Goal: Contribute content: Contribute content

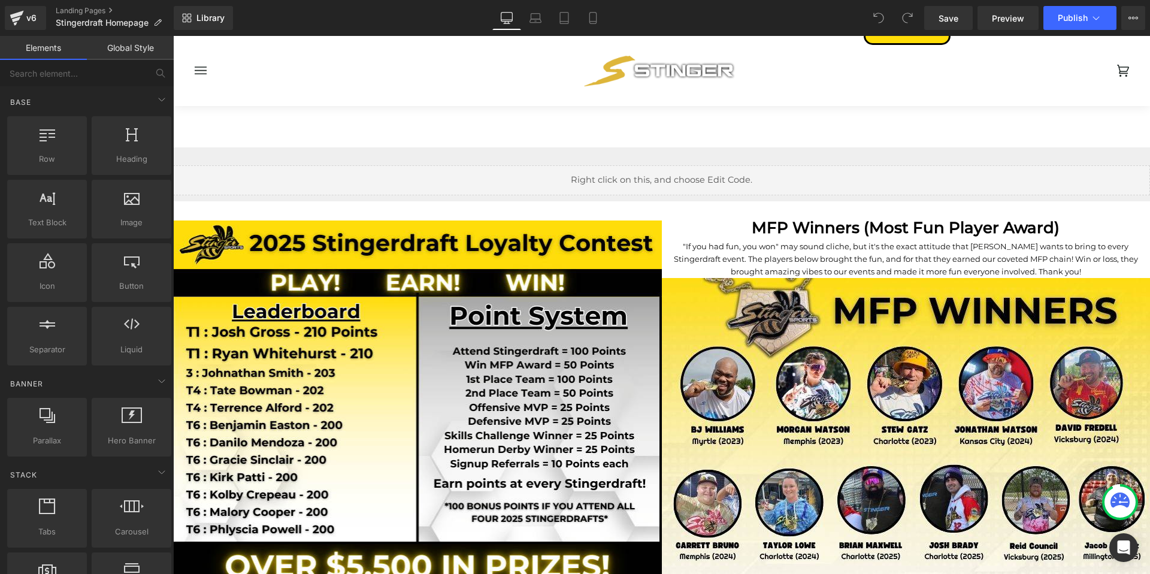
scroll to position [1473, 0]
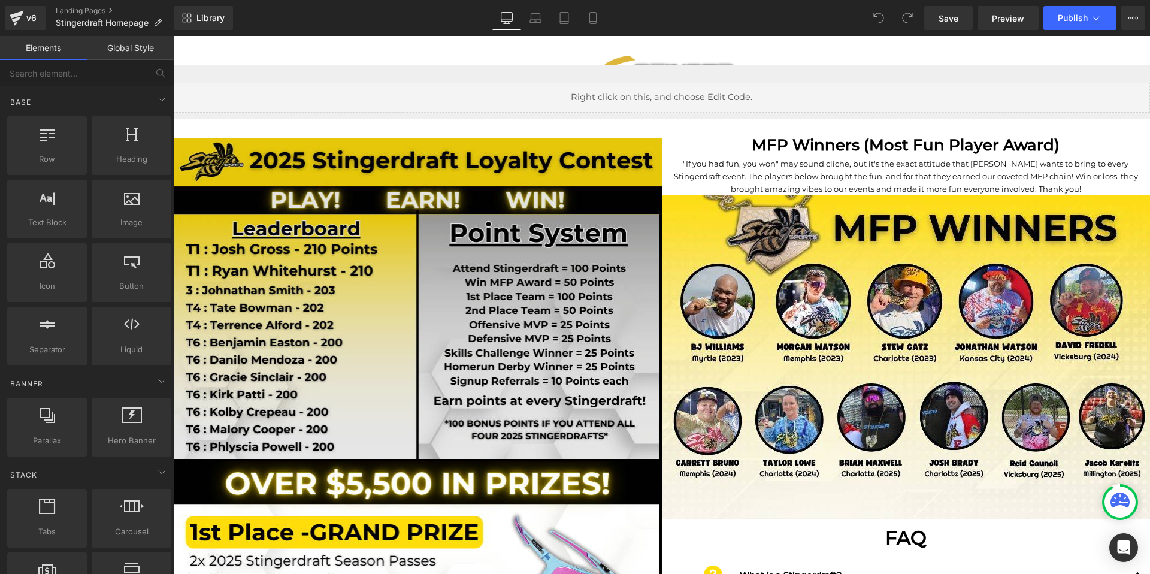
click at [457, 240] on img at bounding box center [417, 293] width 489 height 336
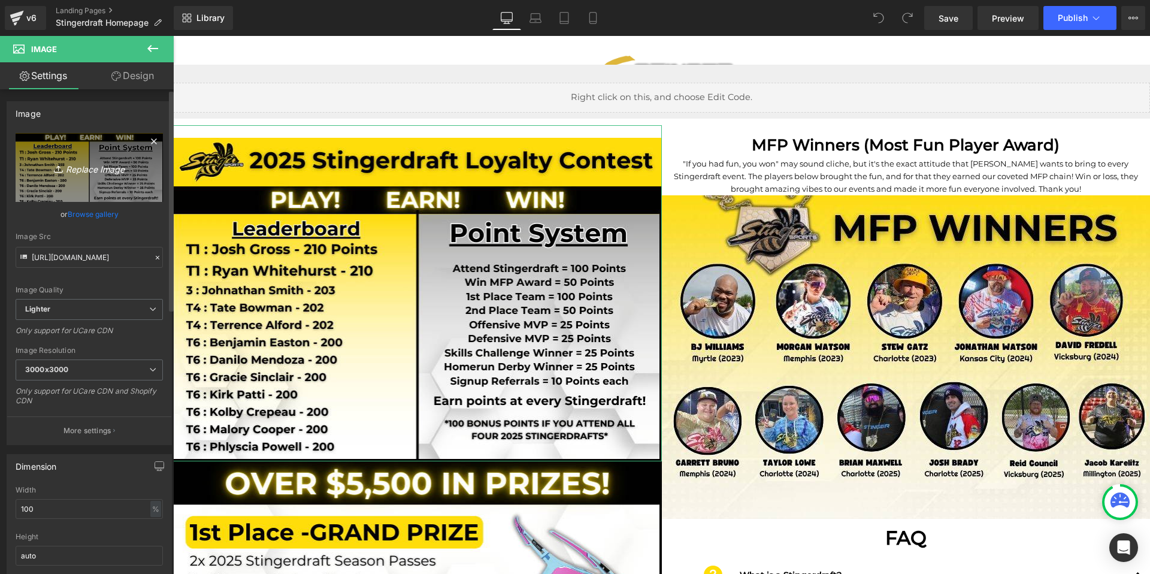
click at [100, 163] on icon "Replace Image" at bounding box center [89, 167] width 96 height 15
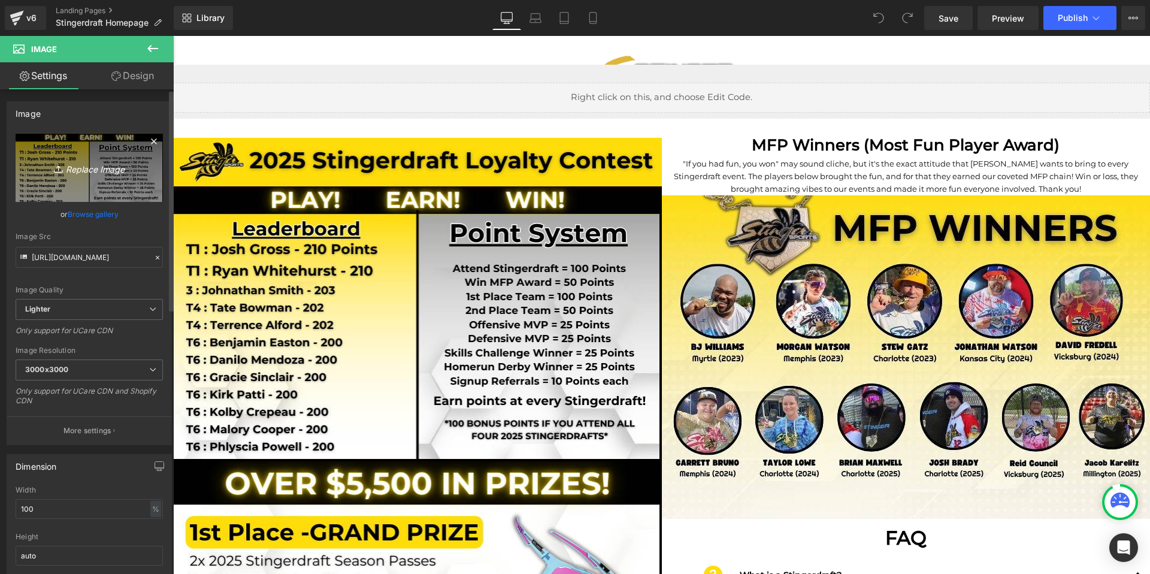
type input "C:\fakepath\loyalty p1.png"
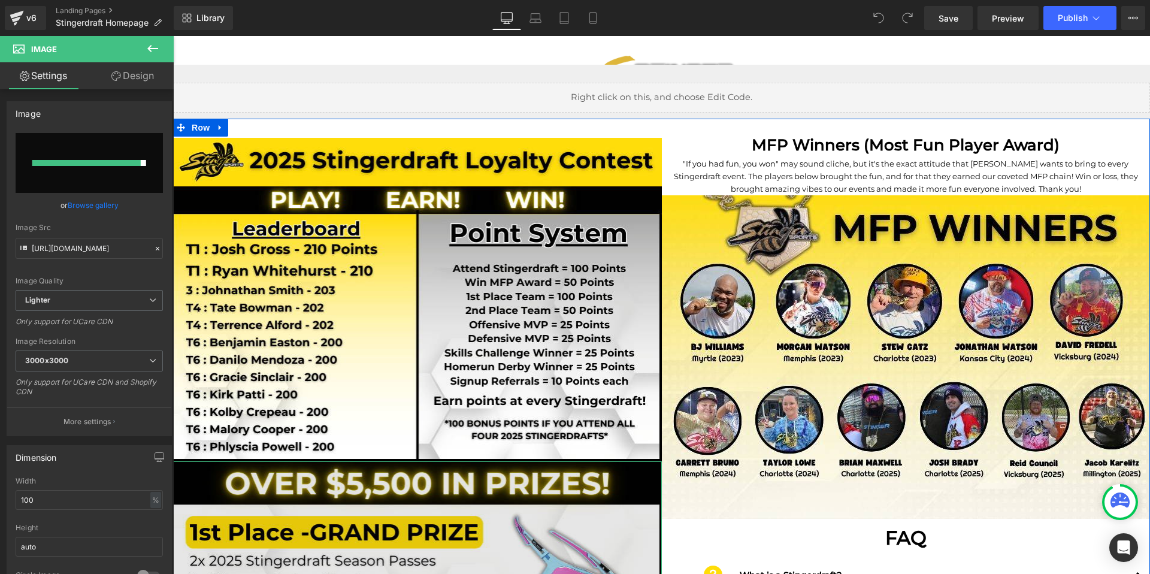
scroll to position [1621, 0]
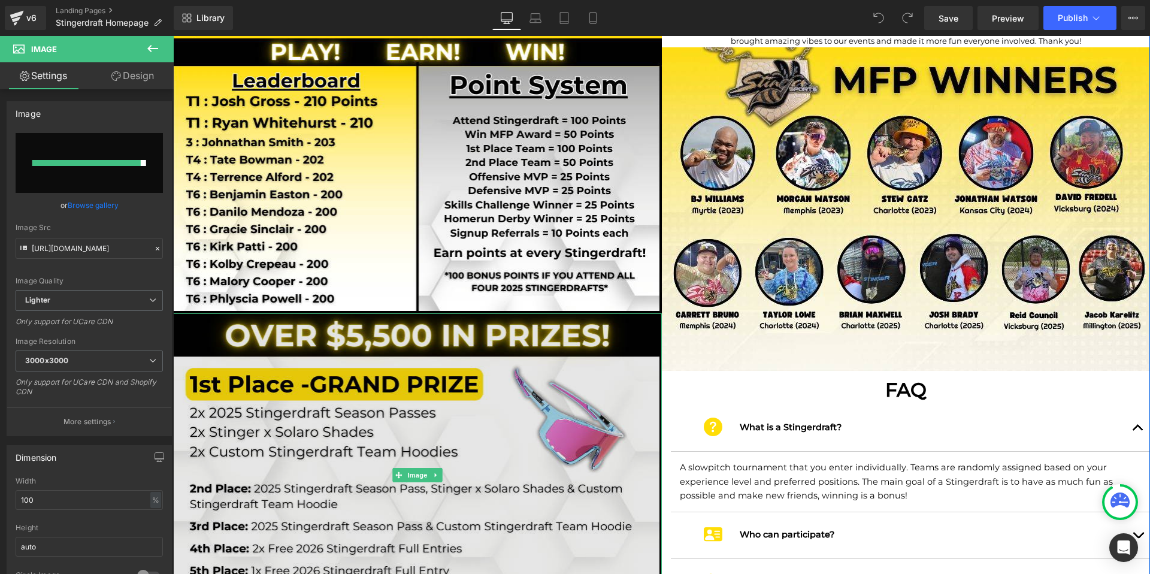
click at [332, 404] on img at bounding box center [417, 474] width 489 height 323
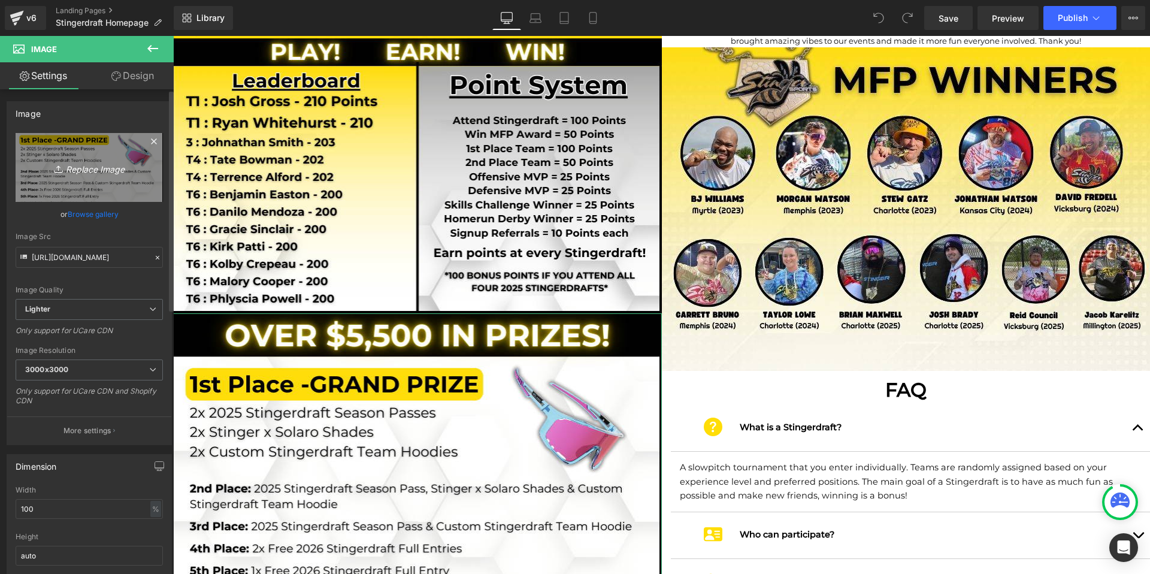
click at [85, 167] on icon "Replace Image" at bounding box center [89, 167] width 96 height 15
type input "C:\fakepath\loyalty p2.png"
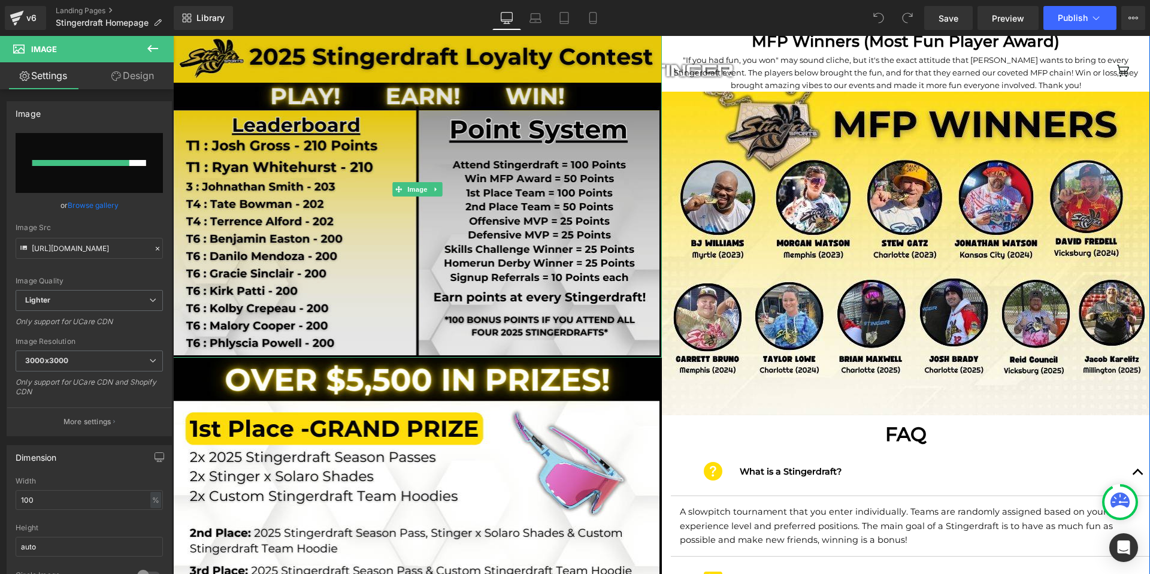
scroll to position [1574, 0]
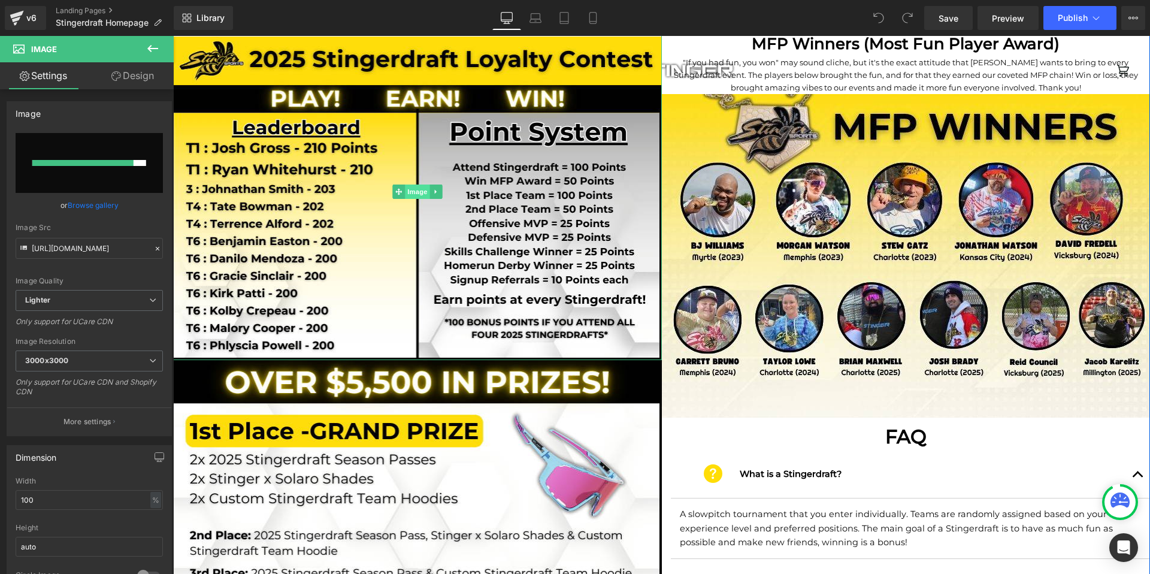
click at [411, 184] on span "Image" at bounding box center [417, 191] width 25 height 14
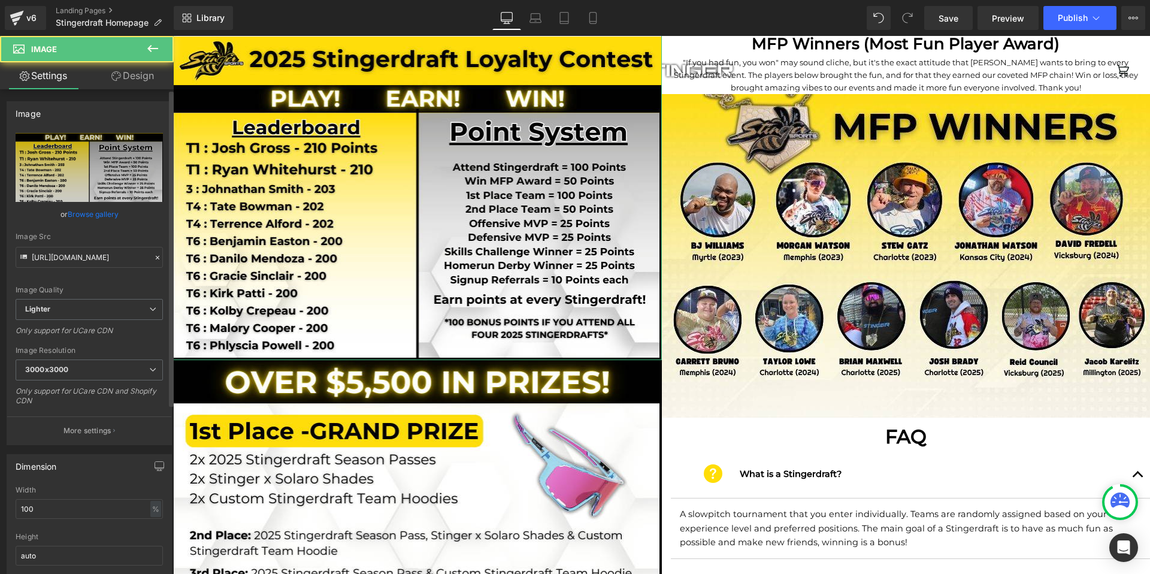
click at [97, 213] on link "Browse gallery" at bounding box center [93, 214] width 51 height 21
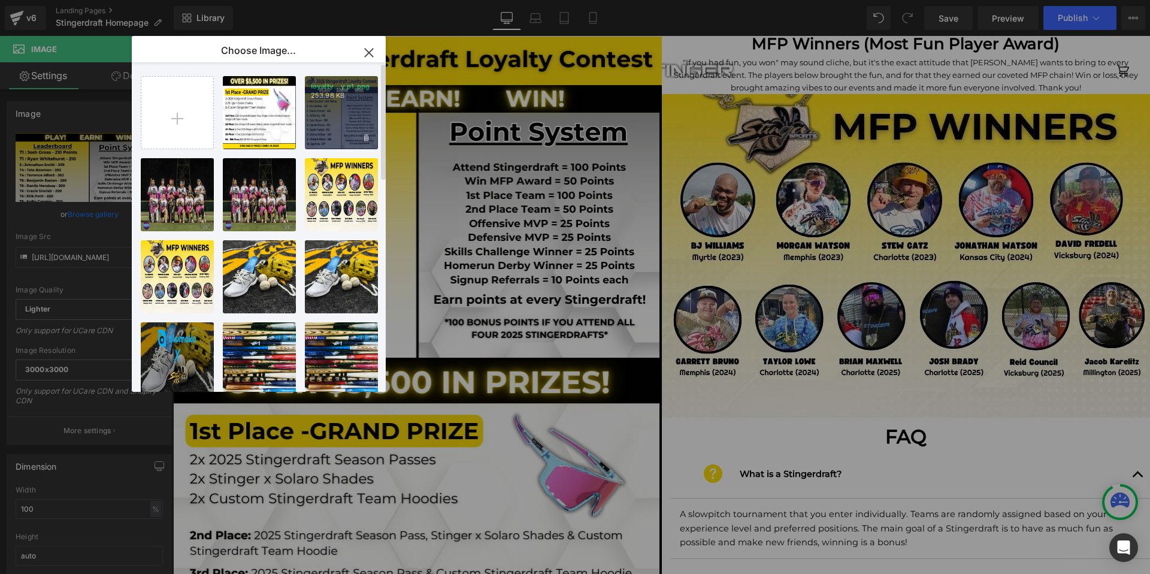
click at [332, 130] on div "loyalty...y p1.png 253.98 KB" at bounding box center [341, 112] width 73 height 73
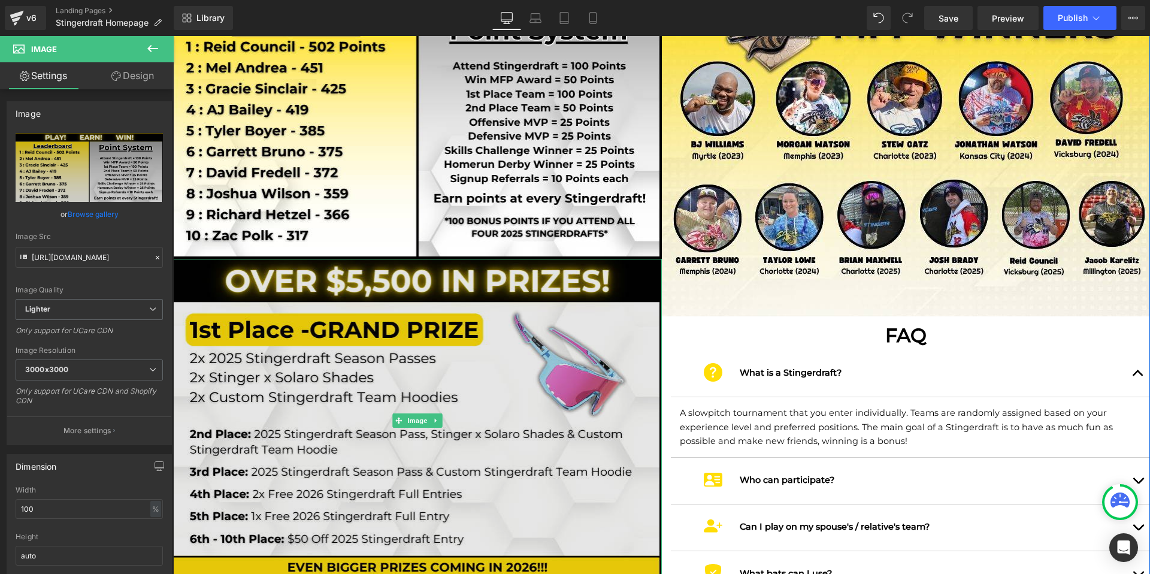
scroll to position [1686, 0]
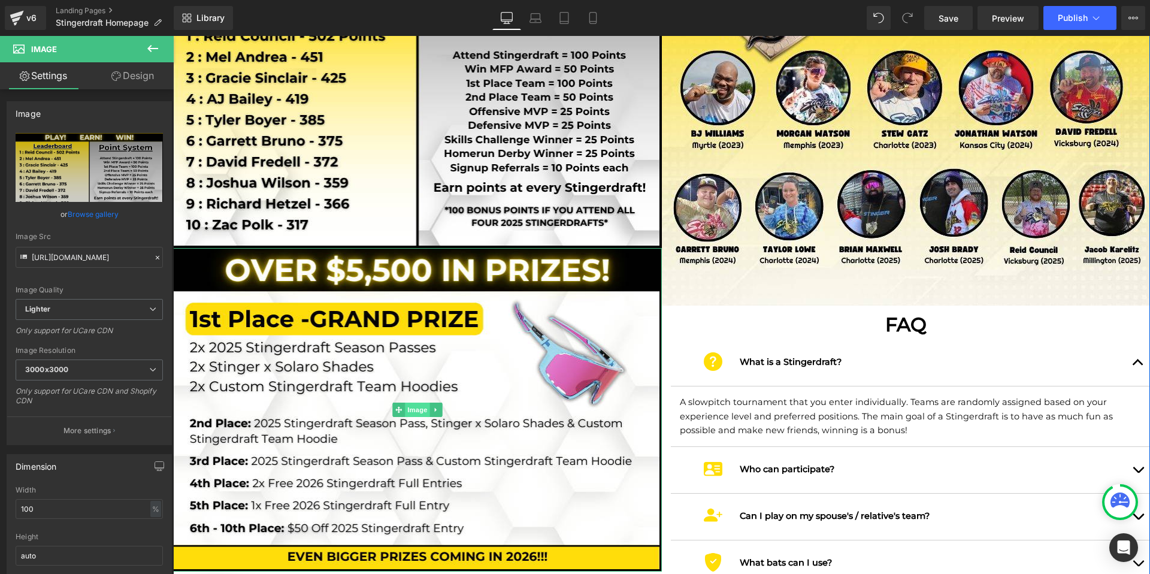
click at [414, 402] on span "Image" at bounding box center [417, 409] width 25 height 14
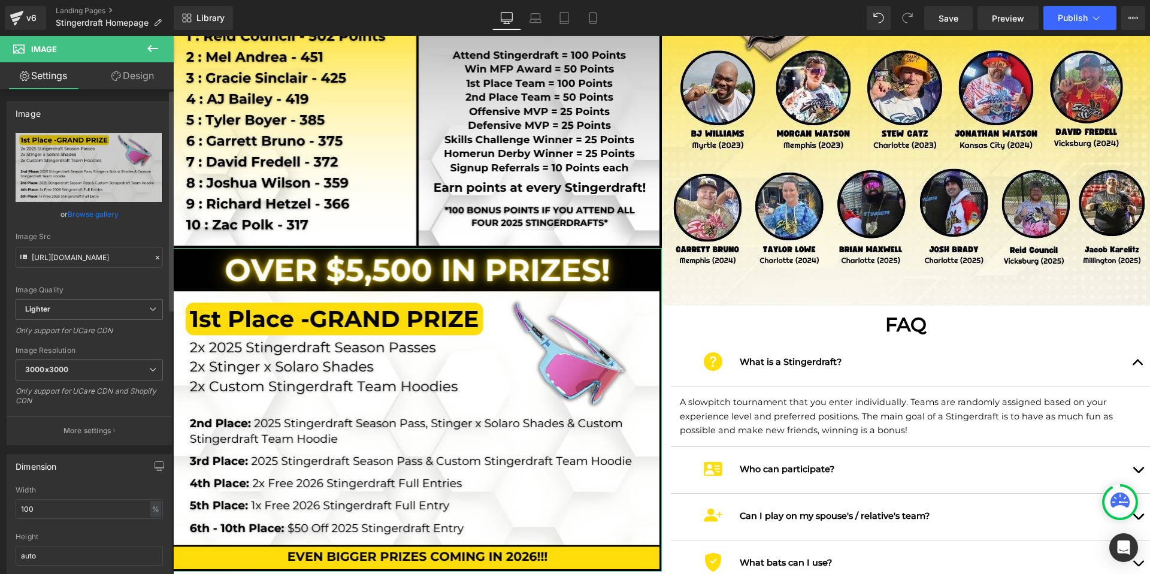
click at [82, 213] on link "Browse gallery" at bounding box center [93, 214] width 51 height 21
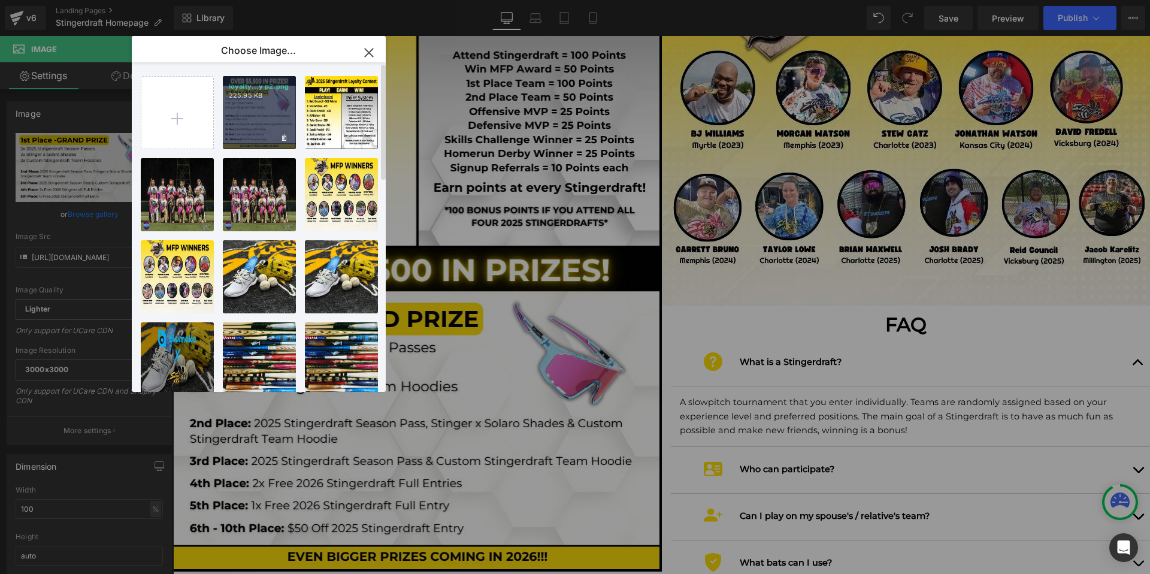
click at [241, 108] on div "loyalty...y p2.png 225.95 KB" at bounding box center [259, 112] width 73 height 73
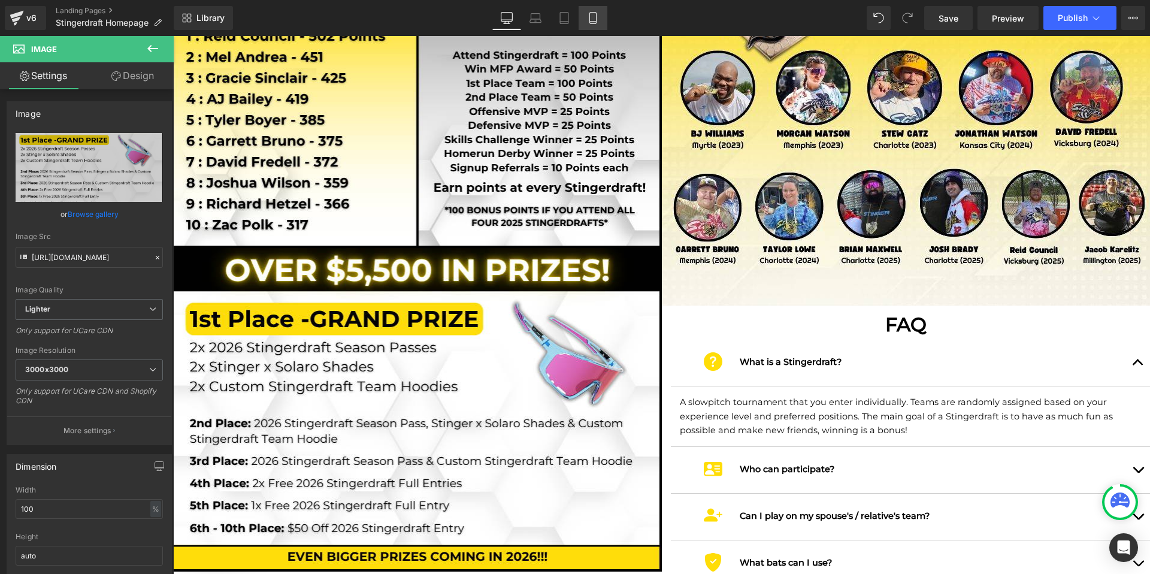
click at [597, 16] on icon at bounding box center [593, 18] width 12 height 12
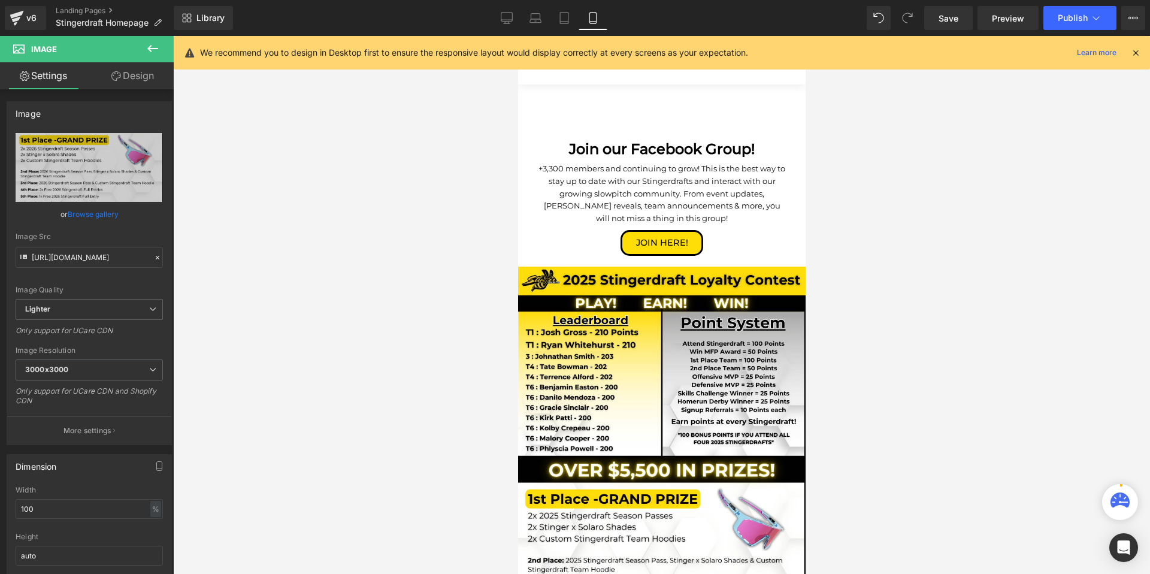
scroll to position [1942, 0]
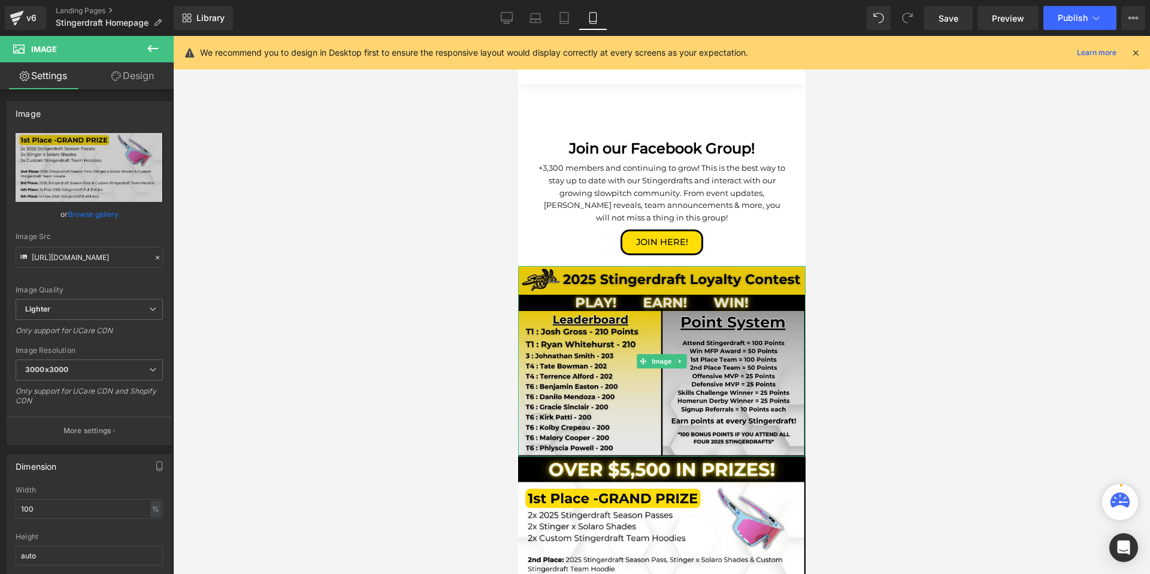
click at [642, 332] on div "Image" at bounding box center [660, 361] width 287 height 190
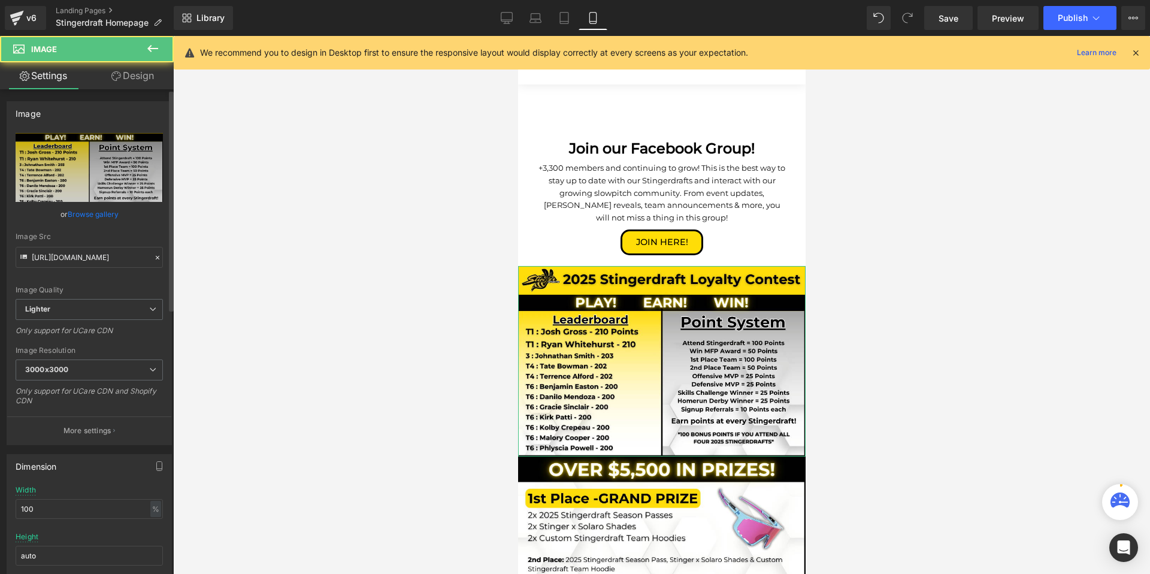
click at [86, 211] on link "Browse gallery" at bounding box center [93, 214] width 51 height 21
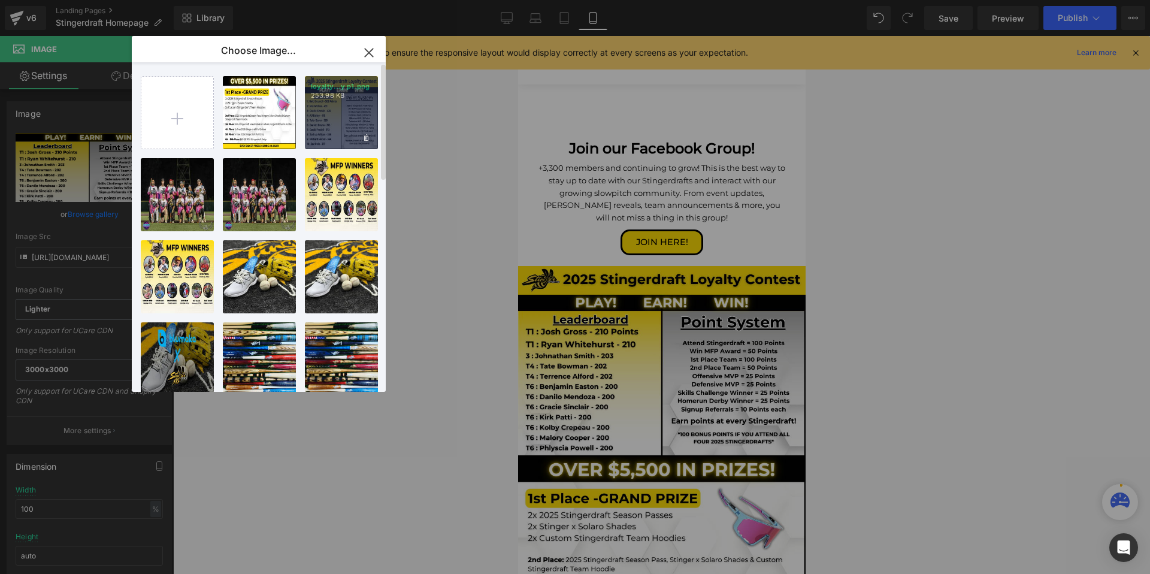
click at [335, 131] on div "loyalty...y p1.png 253.98 KB" at bounding box center [341, 112] width 73 height 73
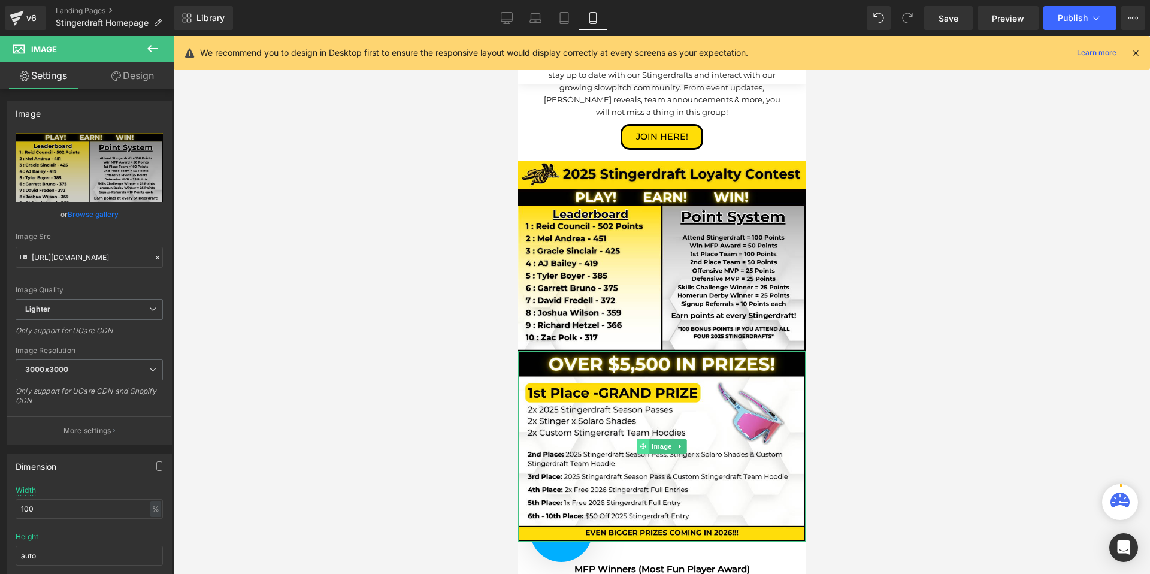
scroll to position [2053, 0]
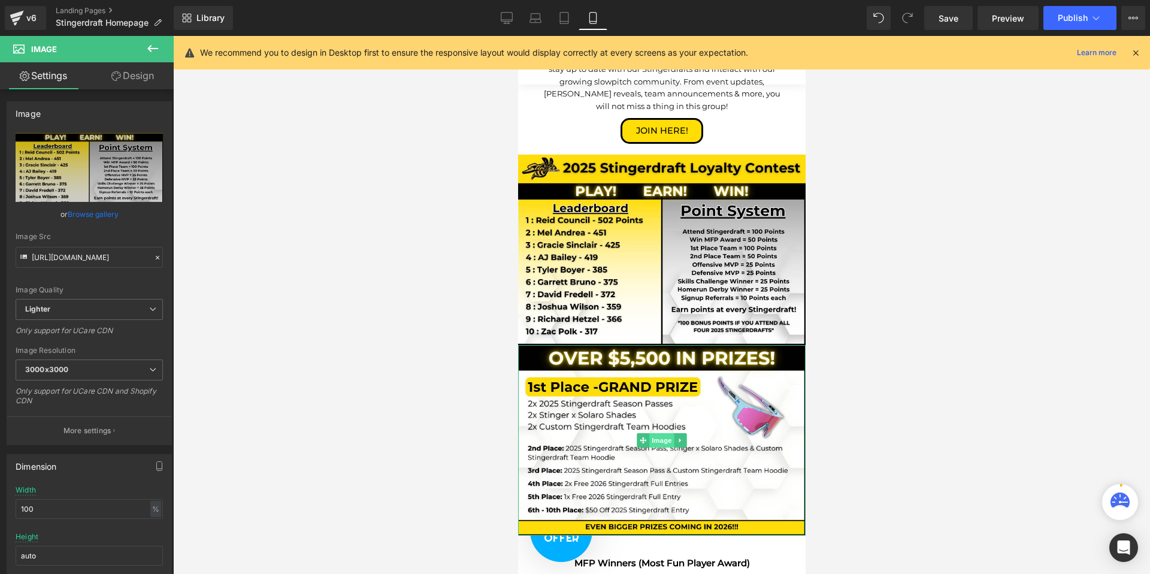
click at [658, 433] on span "Image" at bounding box center [660, 440] width 25 height 14
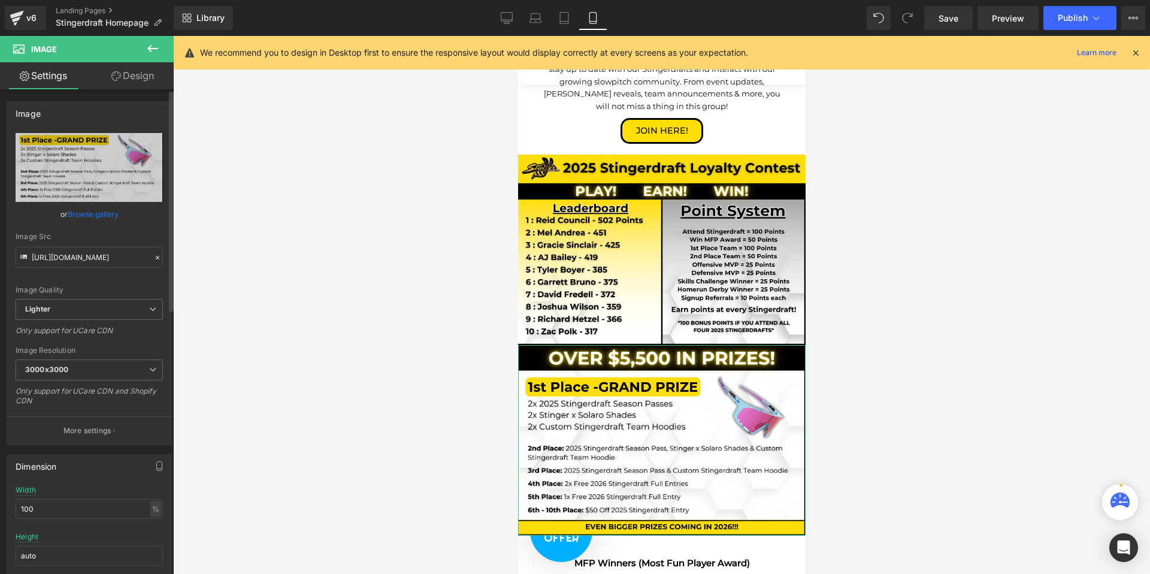
click at [84, 213] on link "Browse gallery" at bounding box center [93, 214] width 51 height 21
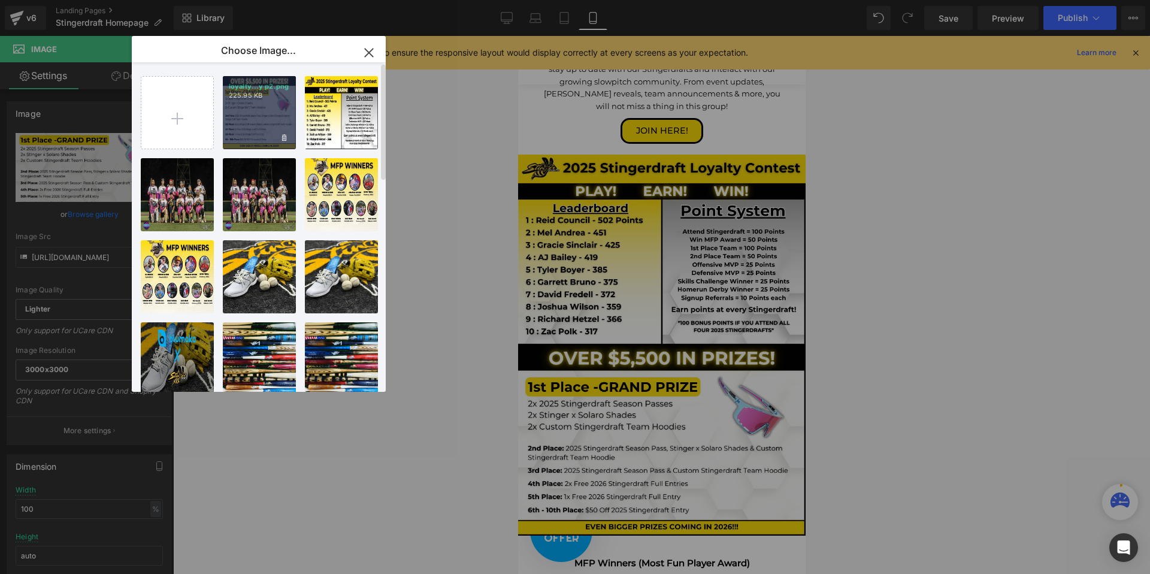
click at [260, 102] on div "loyalty...y p2.png 225.95 KB" at bounding box center [259, 112] width 73 height 73
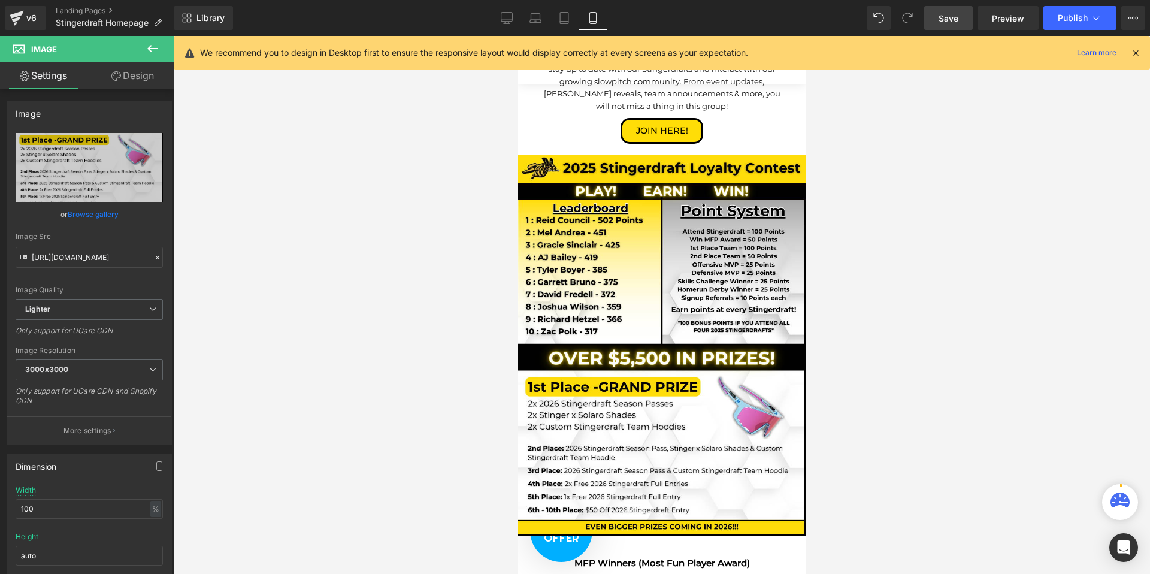
click at [961, 20] on link "Save" at bounding box center [948, 18] width 48 height 24
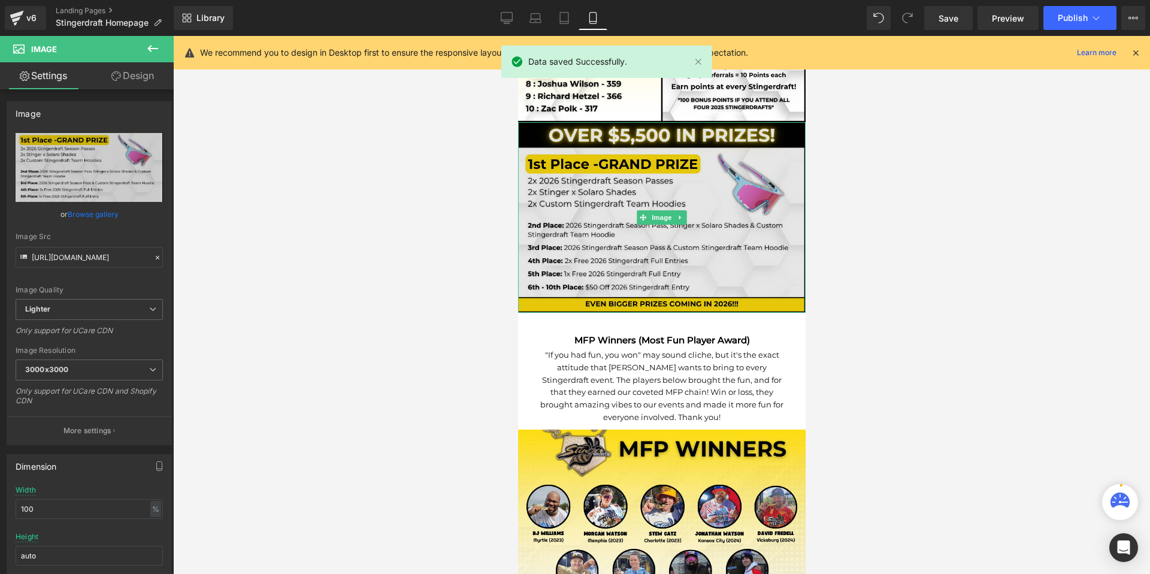
scroll to position [2371, 0]
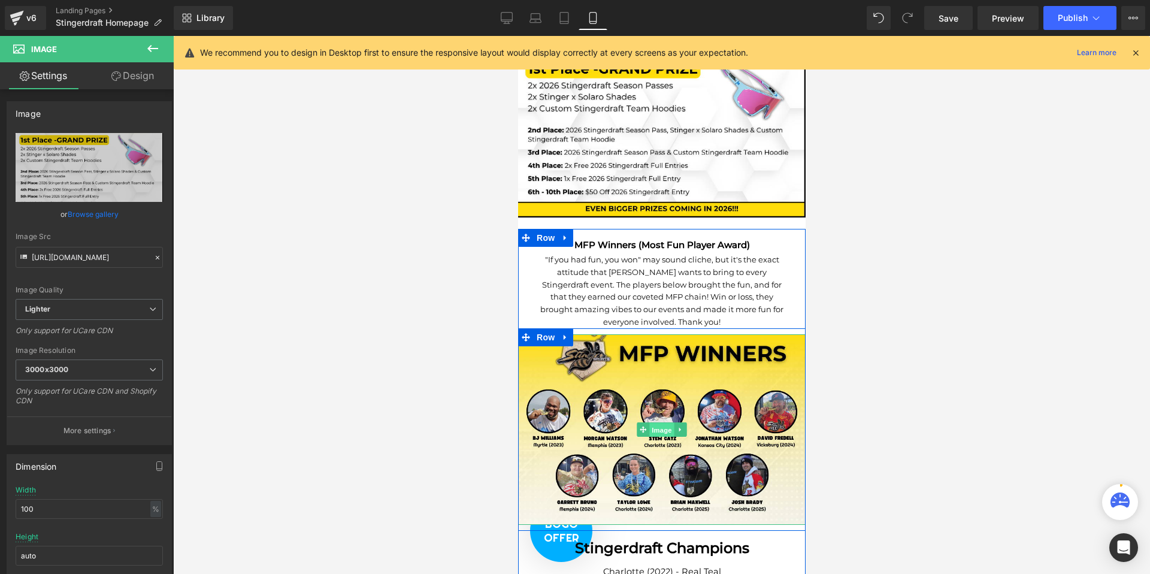
click at [659, 423] on span "Image" at bounding box center [660, 430] width 25 height 14
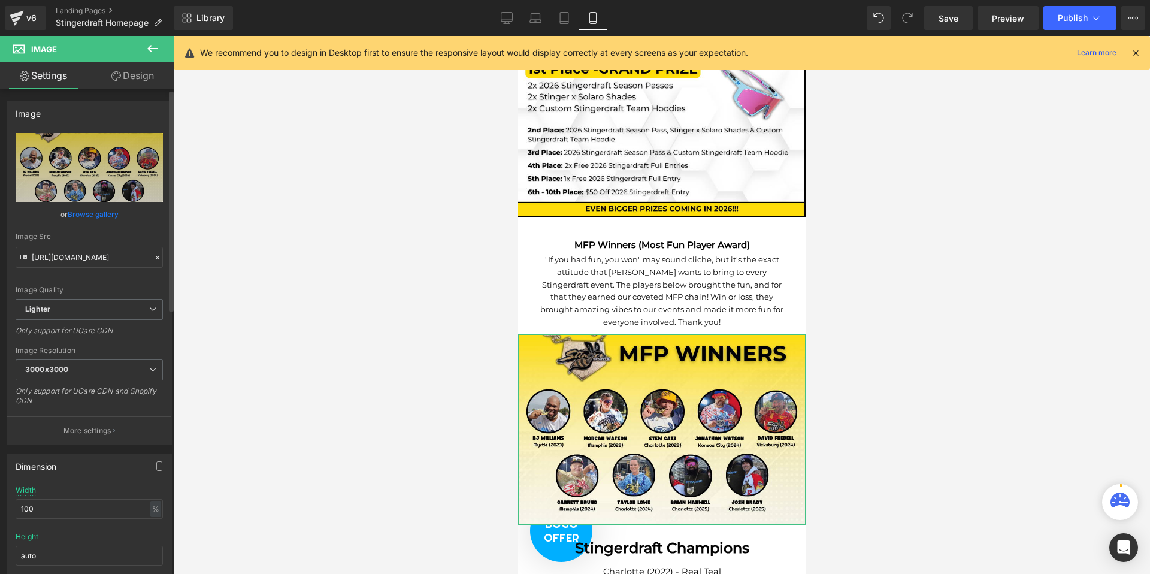
click at [90, 216] on link "Browse gallery" at bounding box center [93, 214] width 51 height 21
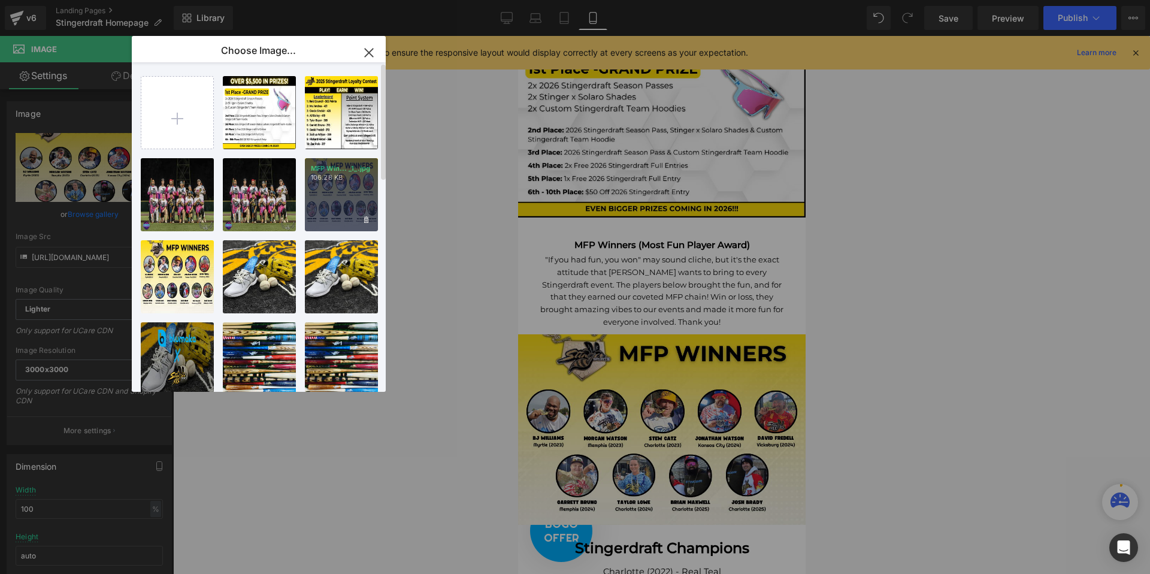
click at [328, 181] on p "106.28 KB" at bounding box center [341, 177] width 61 height 9
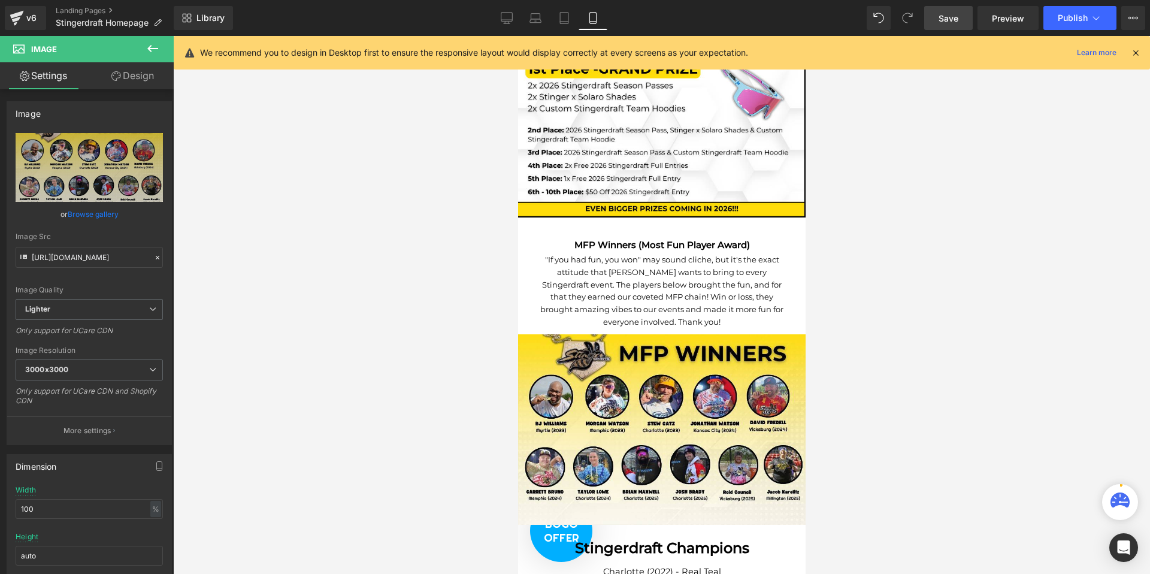
click at [953, 22] on span "Save" at bounding box center [948, 18] width 20 height 13
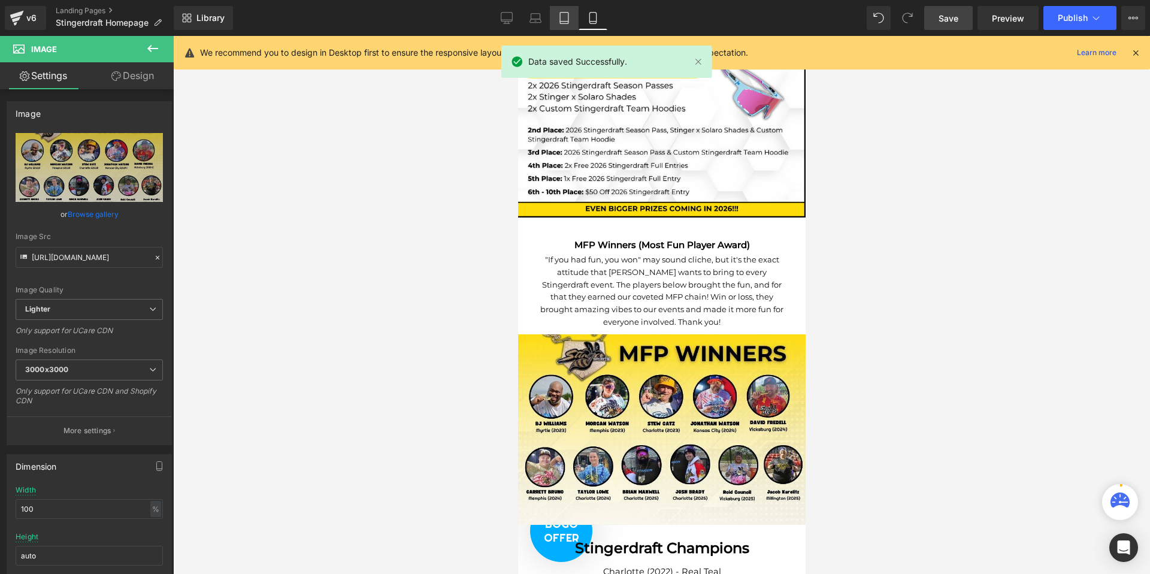
click at [545, 19] on link "Laptop" at bounding box center [535, 18] width 29 height 24
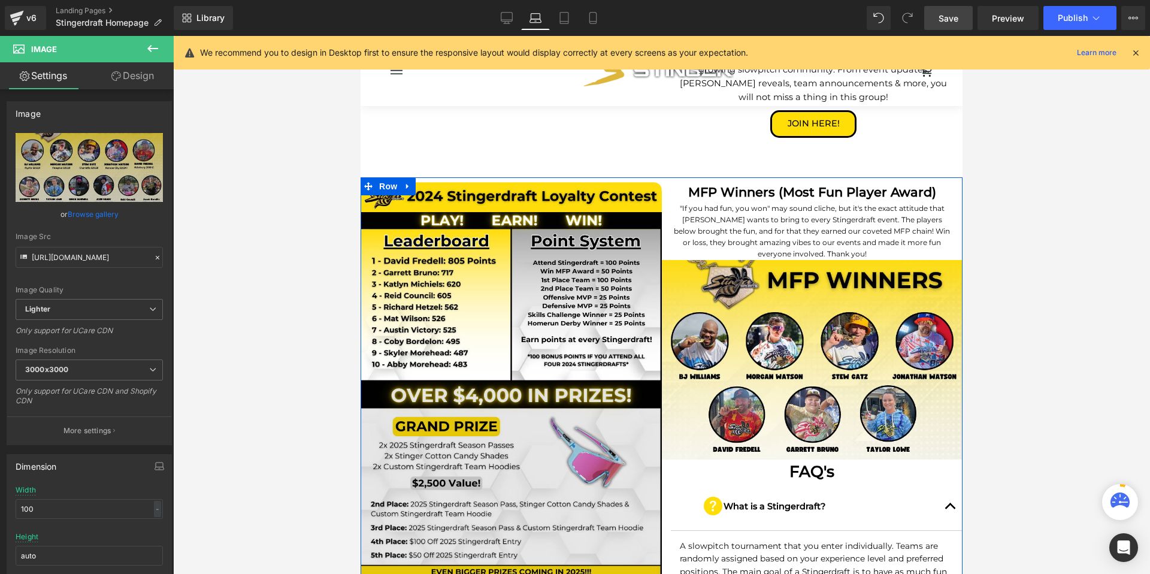
scroll to position [1016, 0]
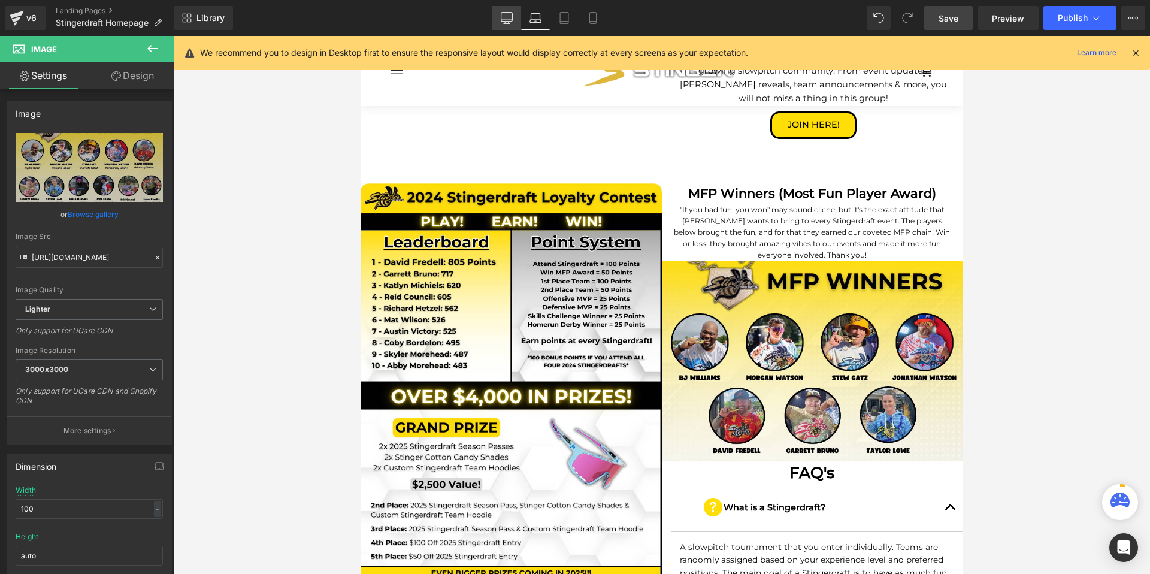
click at [510, 17] on icon at bounding box center [507, 18] width 12 height 12
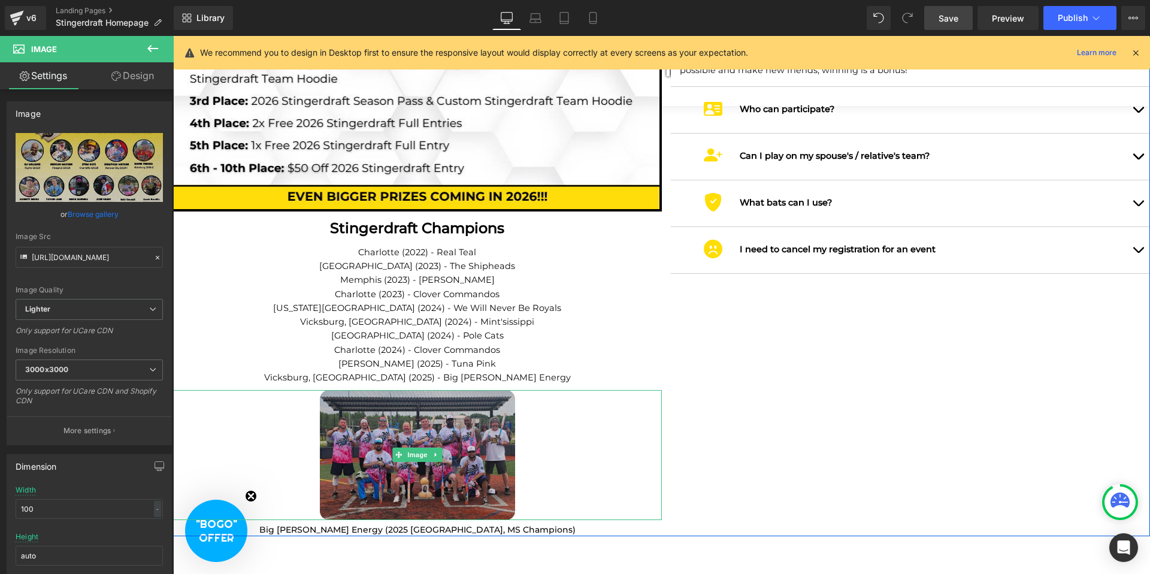
scroll to position [2052, 0]
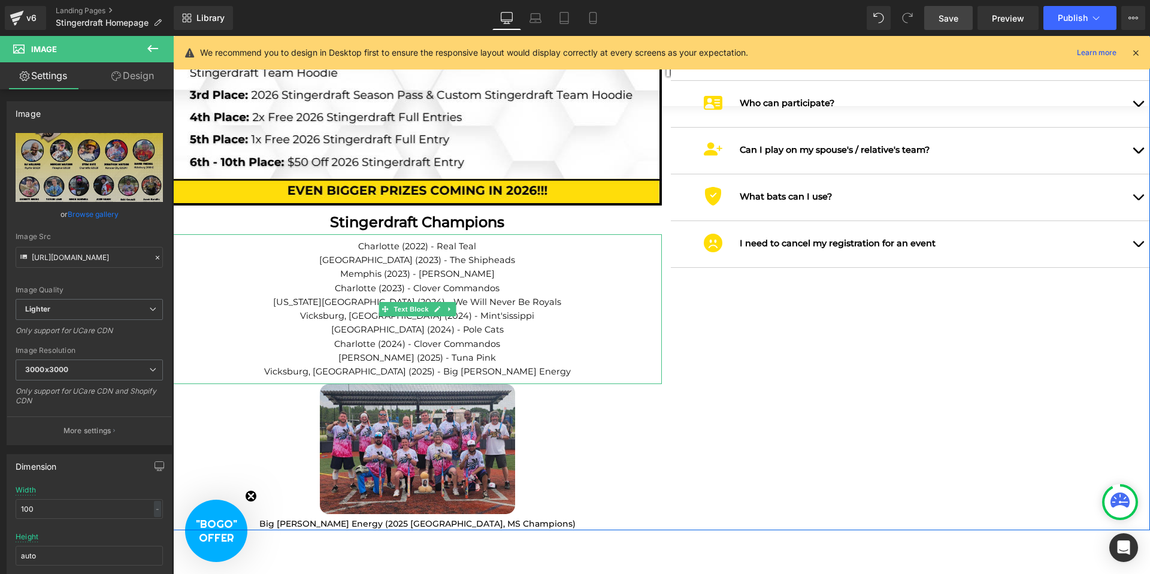
click at [501, 365] on p "Vicksburg, [GEOGRAPHIC_DATA] (2025) - Big [PERSON_NAME] Energy" at bounding box center [417, 372] width 489 height 14
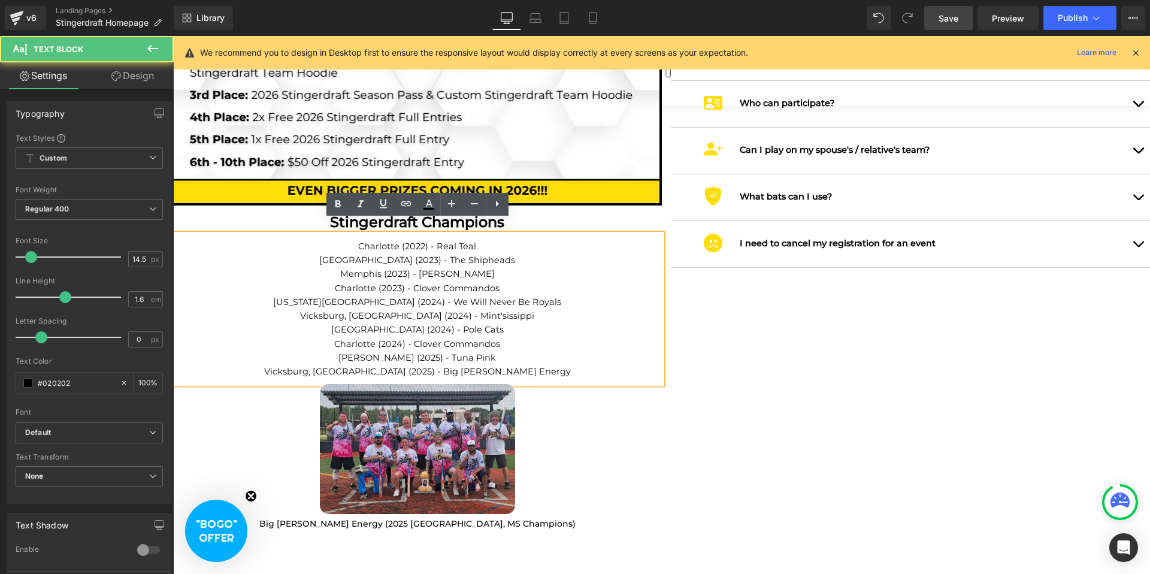
click at [502, 365] on p "Vicksburg, [GEOGRAPHIC_DATA] (2025) - Big [PERSON_NAME] Energy" at bounding box center [417, 372] width 489 height 14
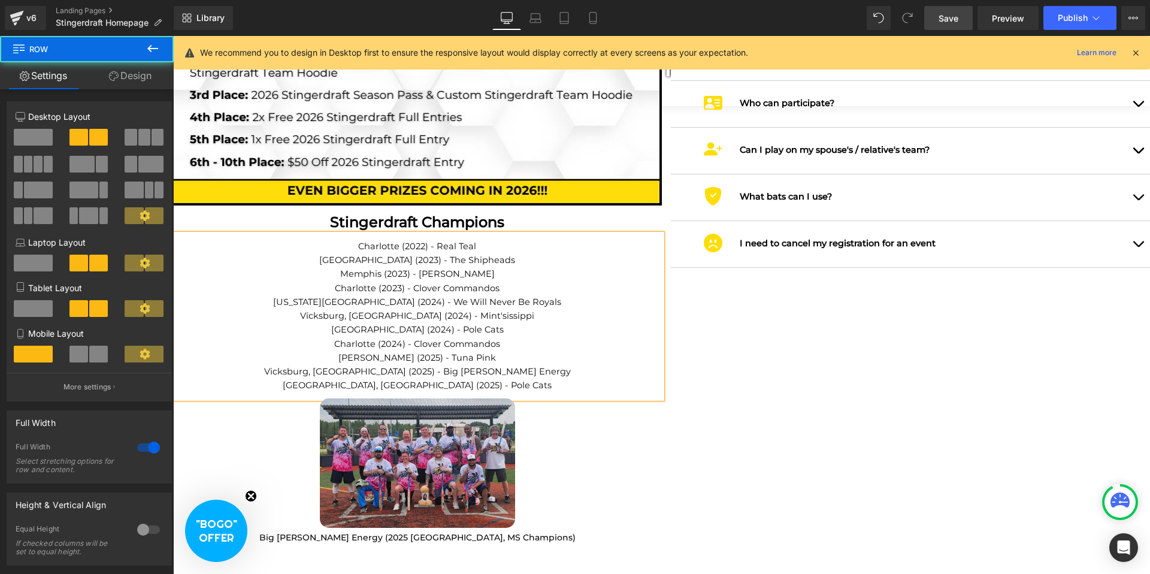
click at [673, 426] on div "Image Image Stingerdraft Champions Text Block Charlotte (2022) - Real [PERSON_N…" at bounding box center [661, 42] width 977 height 1004
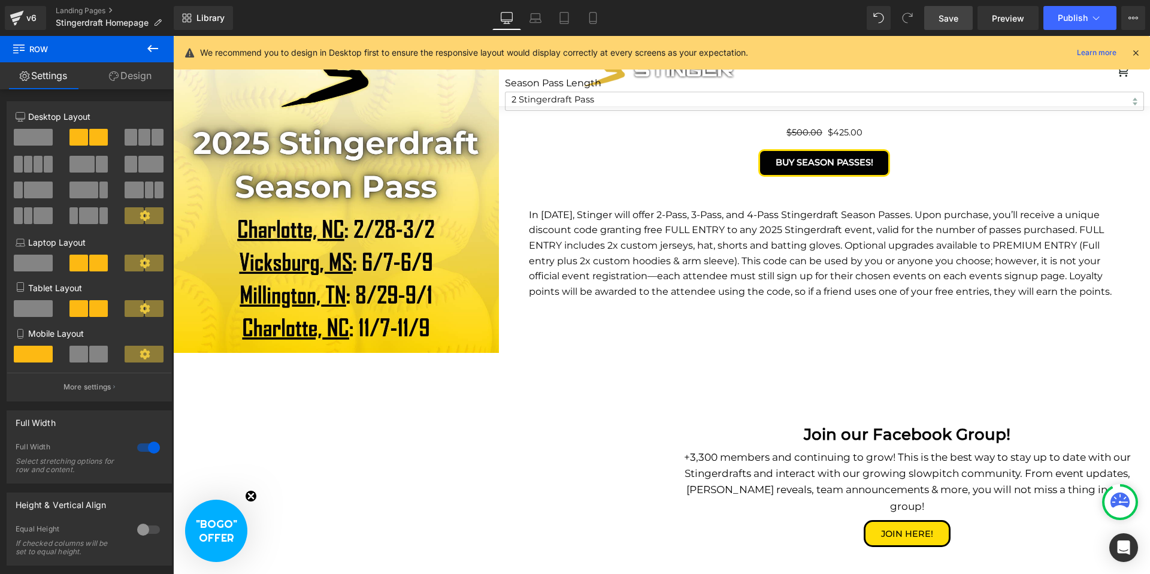
scroll to position [884, 0]
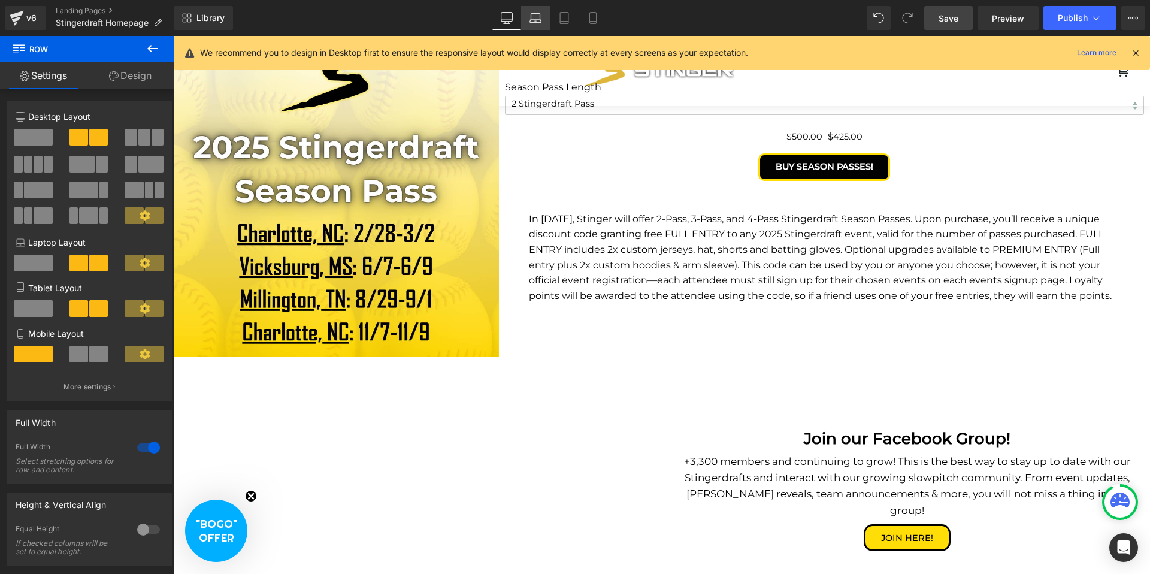
click at [533, 26] on link "Laptop" at bounding box center [535, 18] width 29 height 24
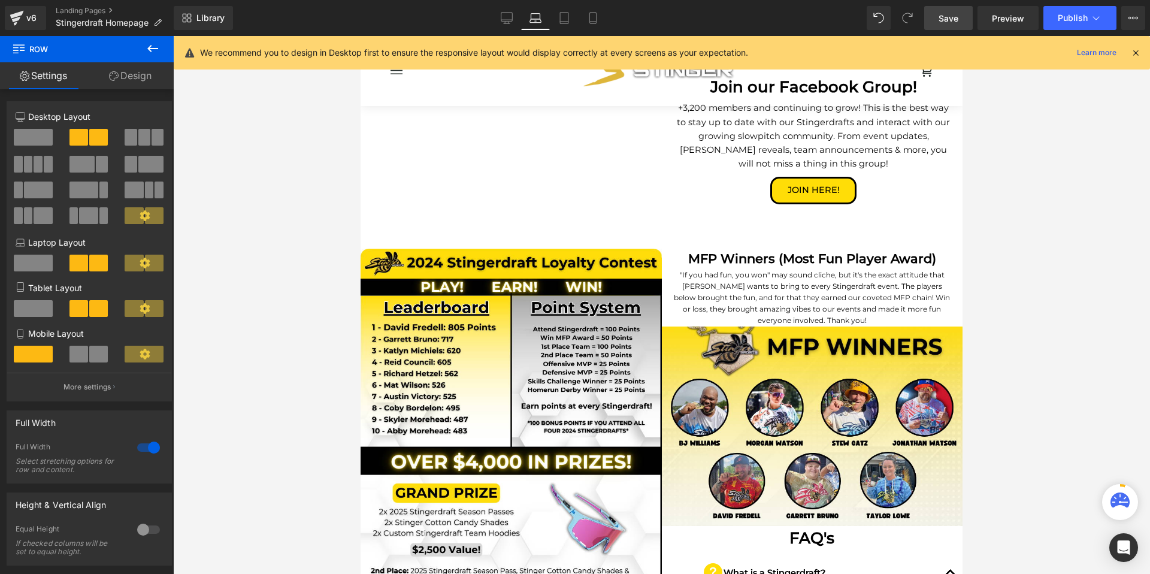
scroll to position [953, 0]
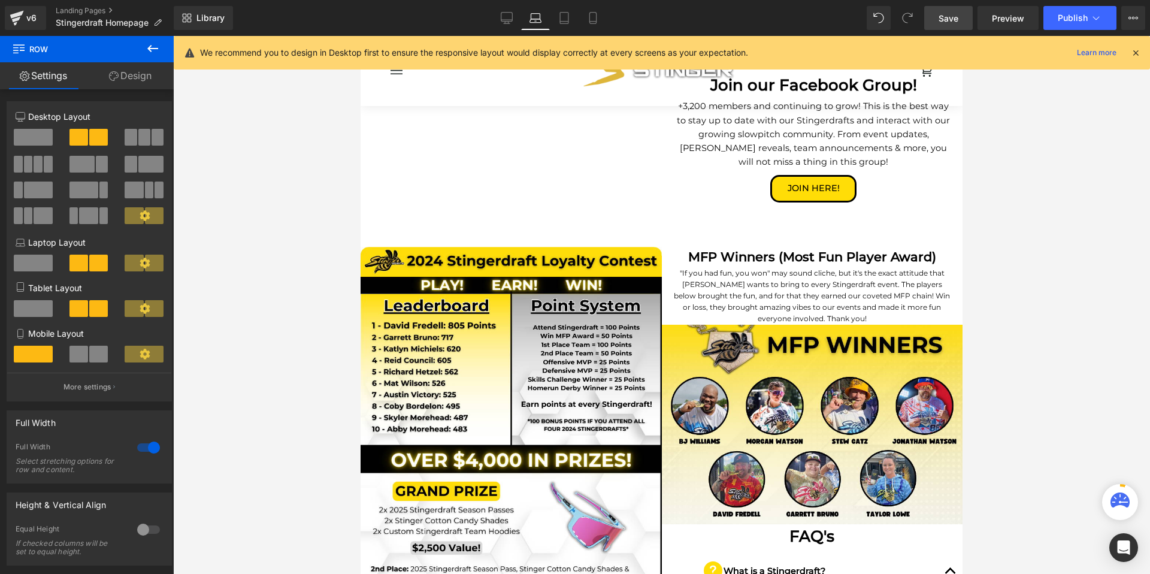
click at [498, 322] on div "Image" at bounding box center [510, 346] width 301 height 199
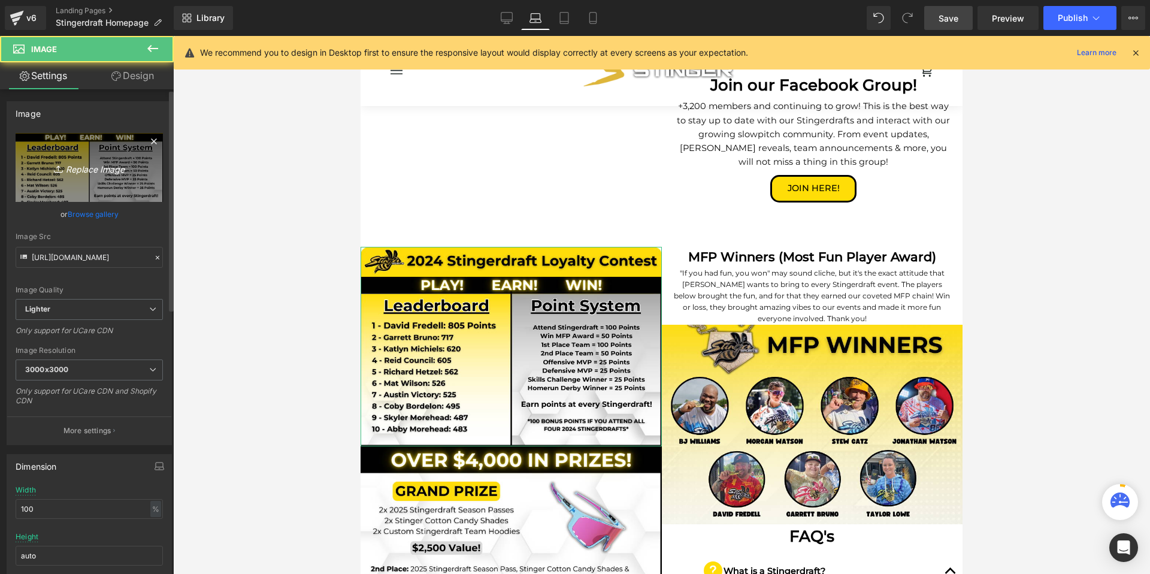
click at [131, 179] on link "Replace Image" at bounding box center [89, 167] width 147 height 69
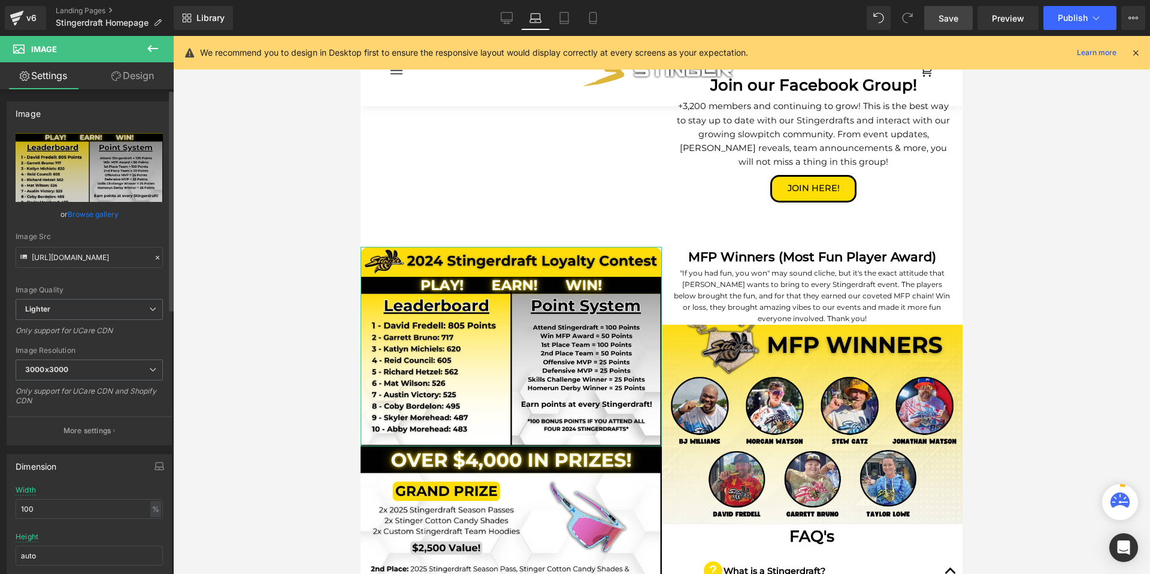
click at [95, 214] on link "Browse gallery" at bounding box center [93, 214] width 51 height 21
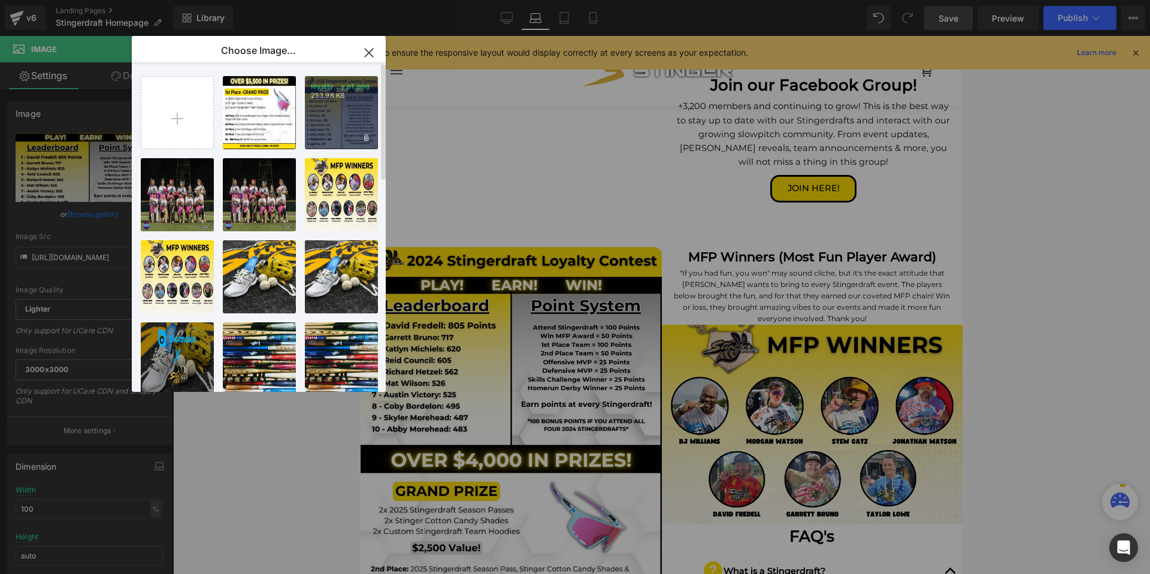
click at [329, 114] on div "loyalty...y p1.png 253.98 KB" at bounding box center [341, 112] width 73 height 73
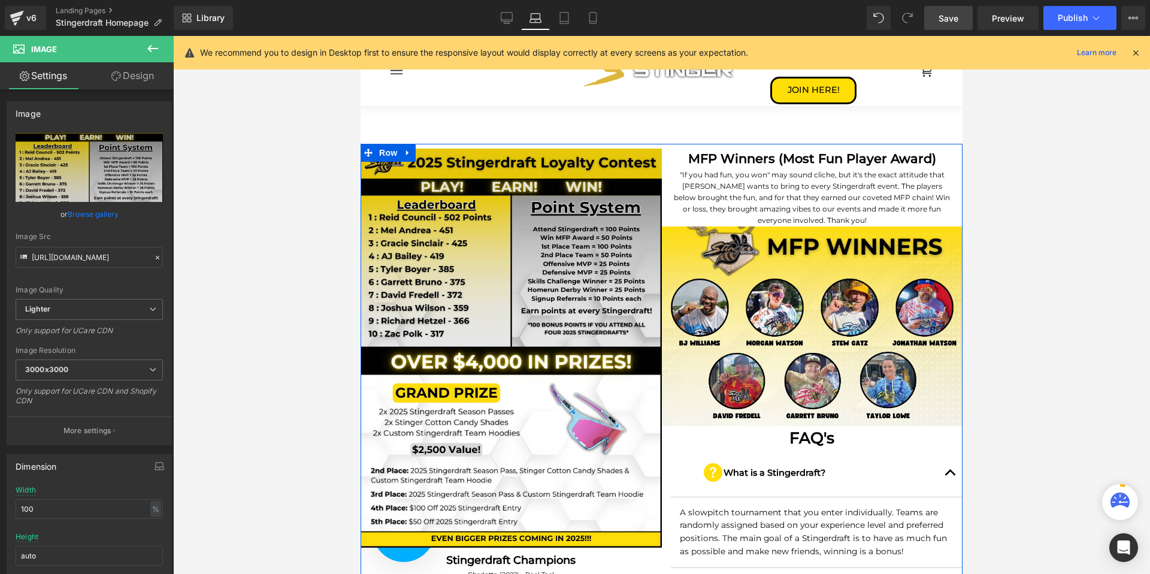
scroll to position [1056, 0]
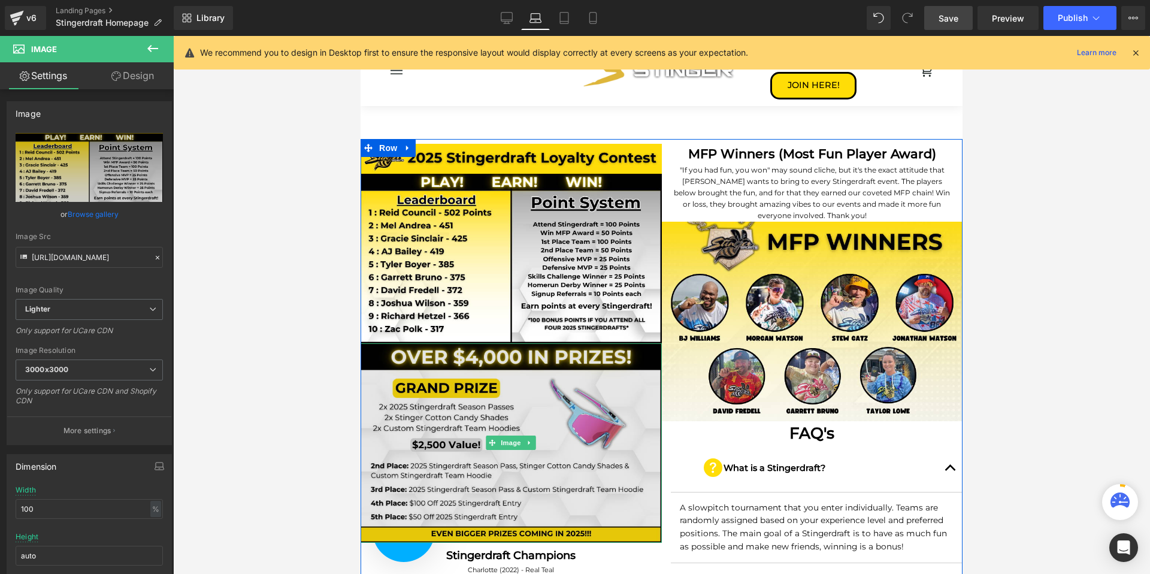
click at [486, 415] on div "Image" at bounding box center [510, 442] width 301 height 199
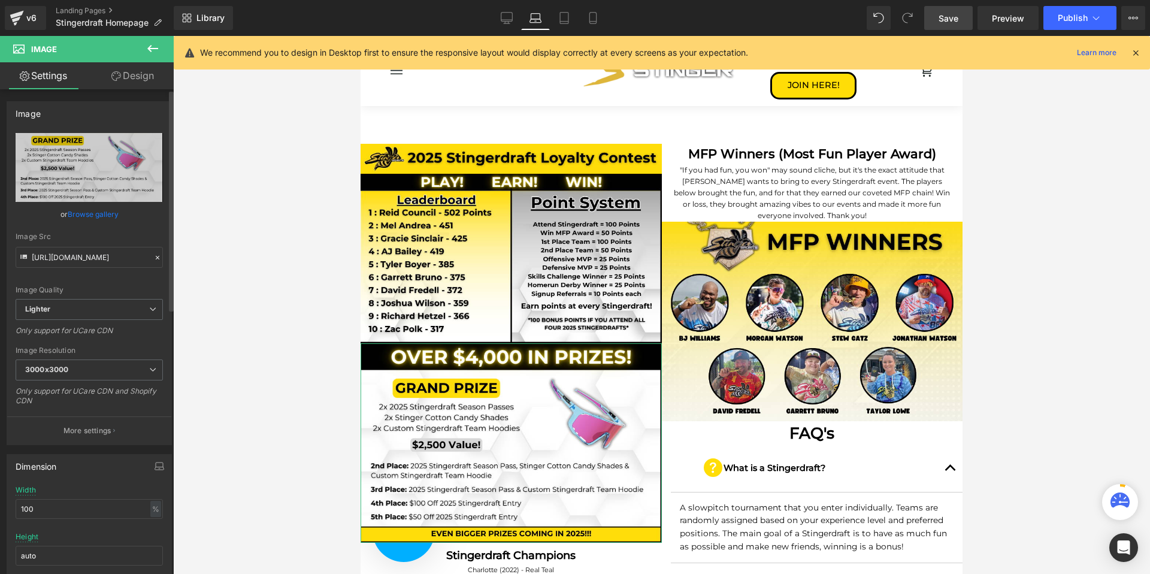
click at [102, 209] on link "Browse gallery" at bounding box center [93, 214] width 51 height 21
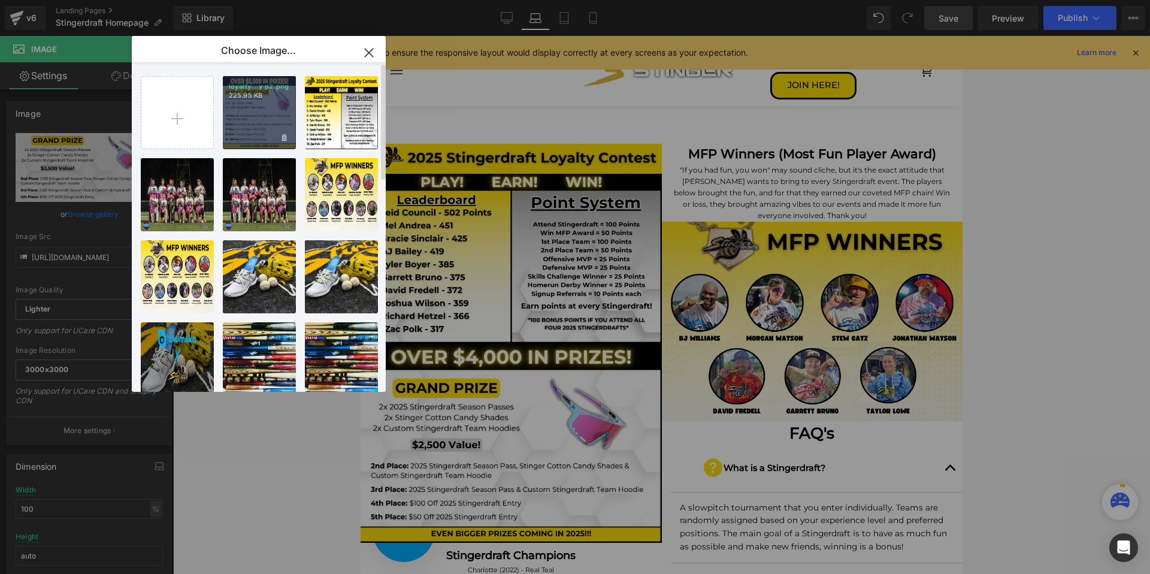
click at [254, 103] on div "loyalty...y p2.png 225.95 KB" at bounding box center [259, 112] width 73 height 73
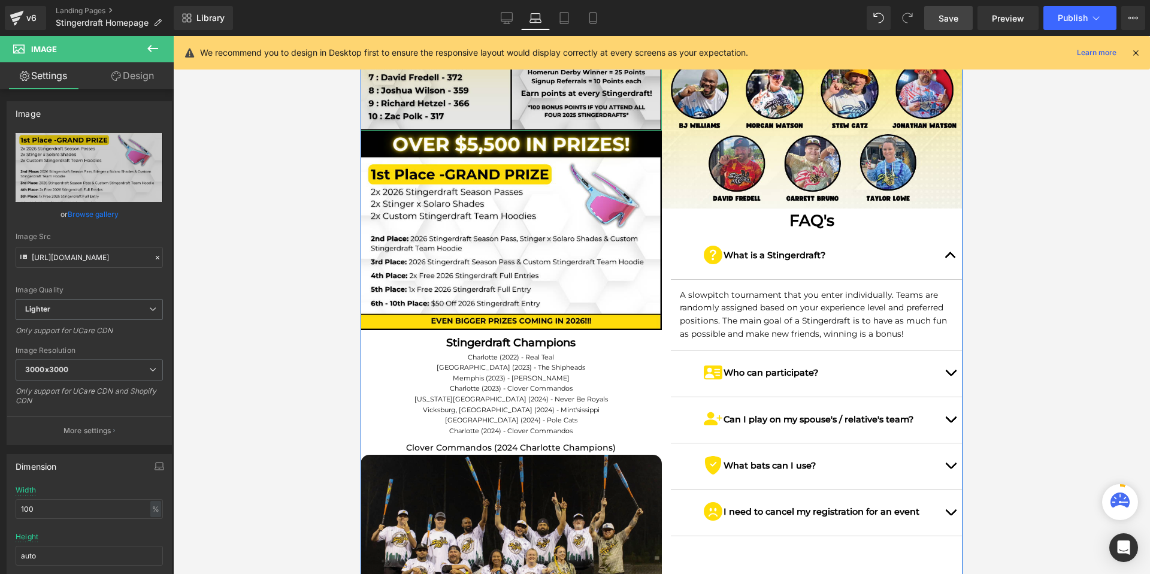
scroll to position [1270, 0]
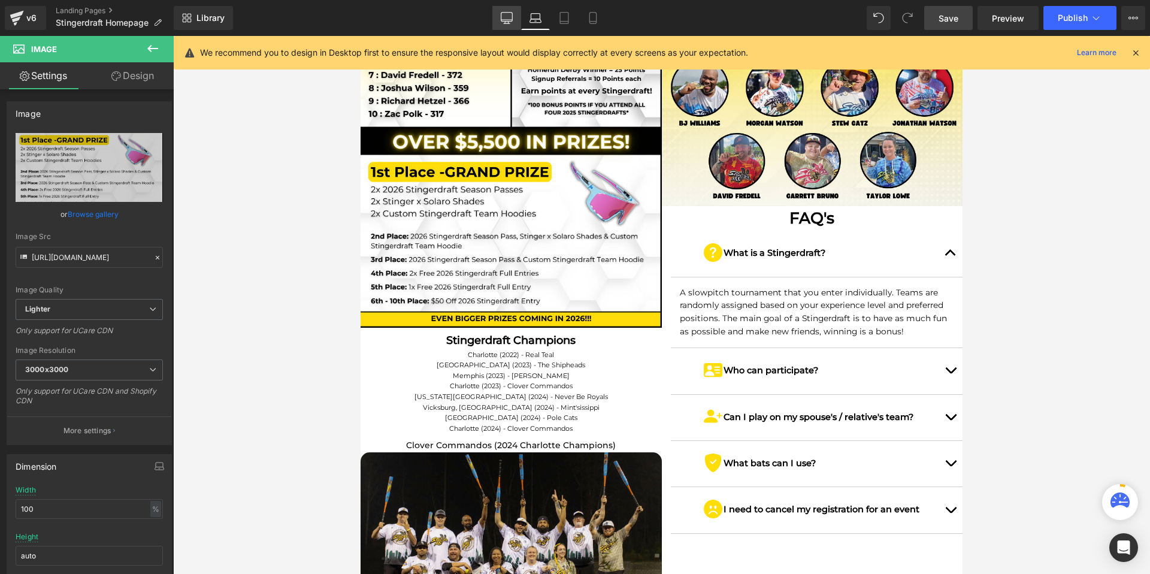
click at [509, 13] on icon at bounding box center [506, 17] width 11 height 9
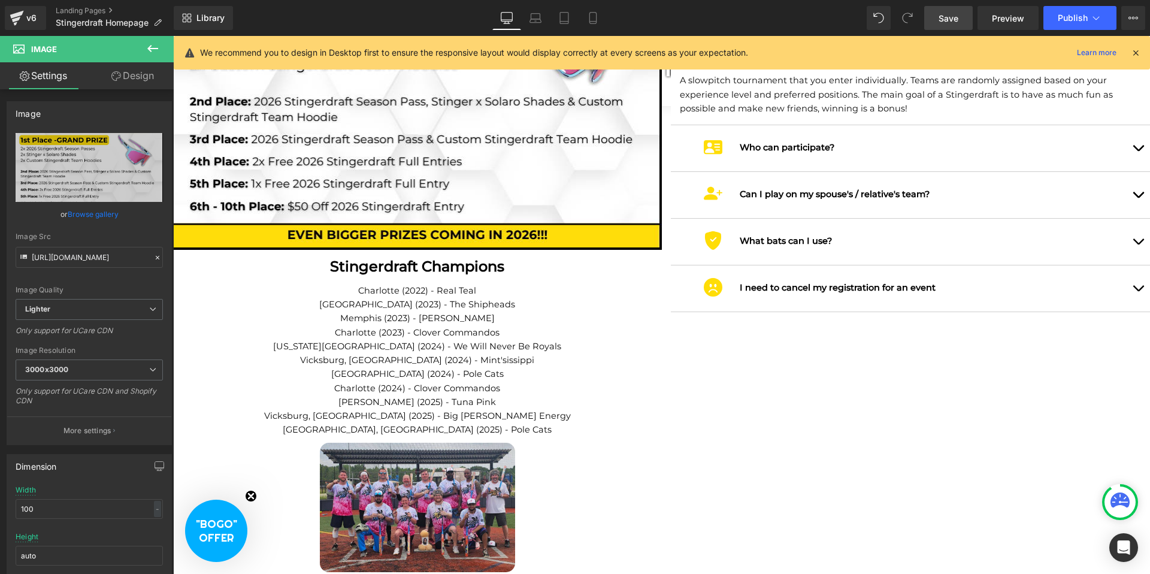
scroll to position [2025, 0]
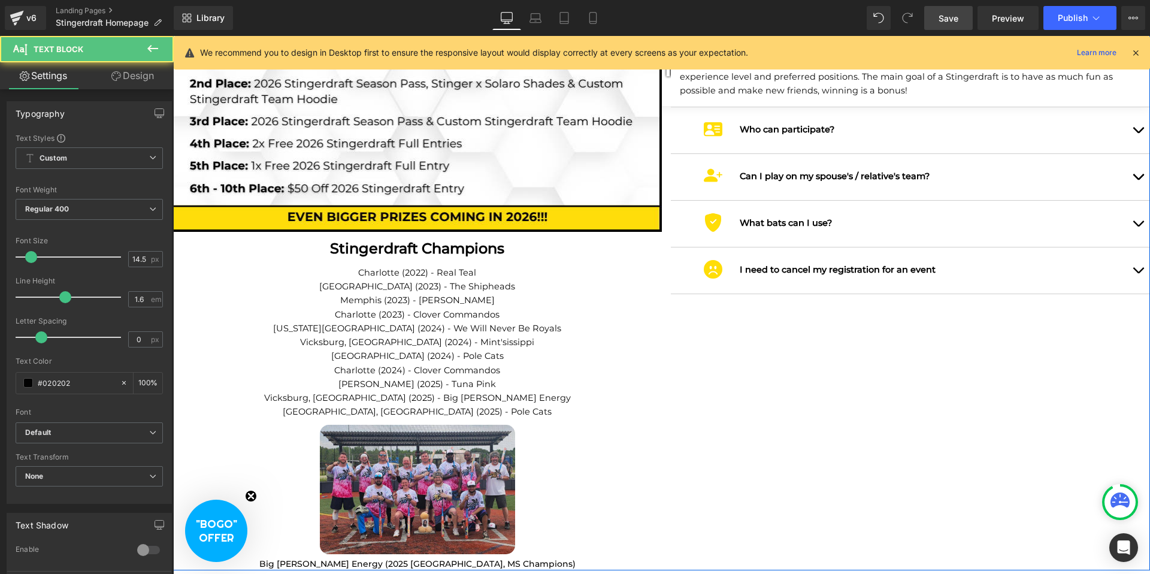
click at [470, 377] on p "[PERSON_NAME] (2025) - Tuna Pink" at bounding box center [417, 384] width 489 height 14
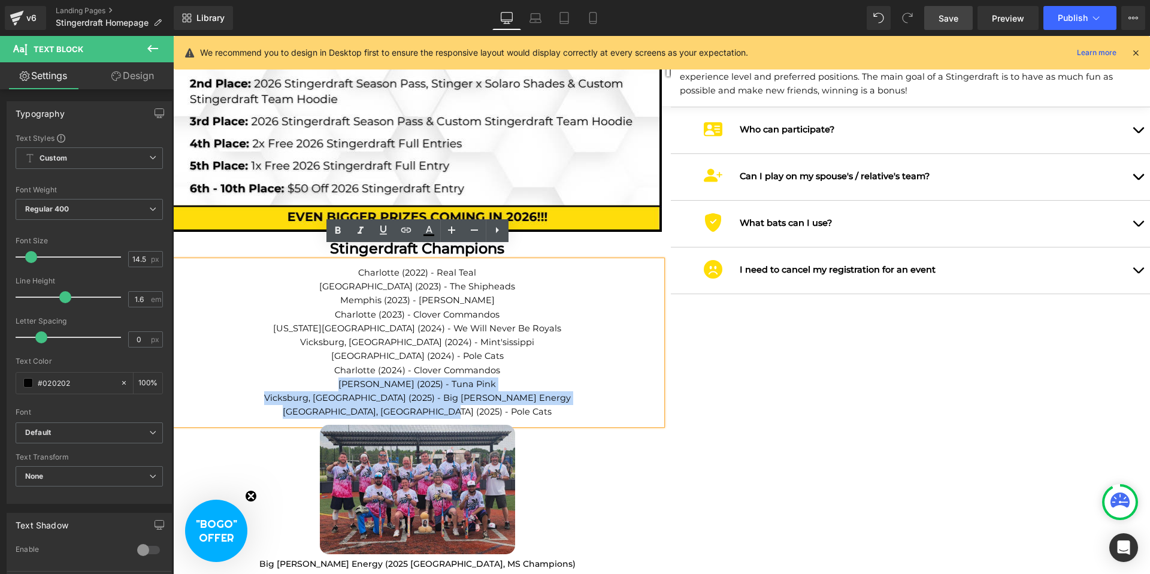
drag, startPoint x: 493, startPoint y: 401, endPoint x: 345, endPoint y: 376, distance: 149.9
click at [345, 376] on div "Charlotte (2022) - Real [PERSON_NAME][GEOGRAPHIC_DATA] (2023) - The Shipheads […" at bounding box center [417, 342] width 489 height 164
drag, startPoint x: 342, startPoint y: 371, endPoint x: 487, endPoint y: 398, distance: 147.5
click at [487, 398] on div "Charlotte (2022) - Real [PERSON_NAME][GEOGRAPHIC_DATA] (2023) - The Shipheads […" at bounding box center [417, 342] width 489 height 164
copy div "[PERSON_NAME] (2025) - Tuna Pink Vicksburg, [GEOGRAPHIC_DATA] (2025) - Big [PER…"
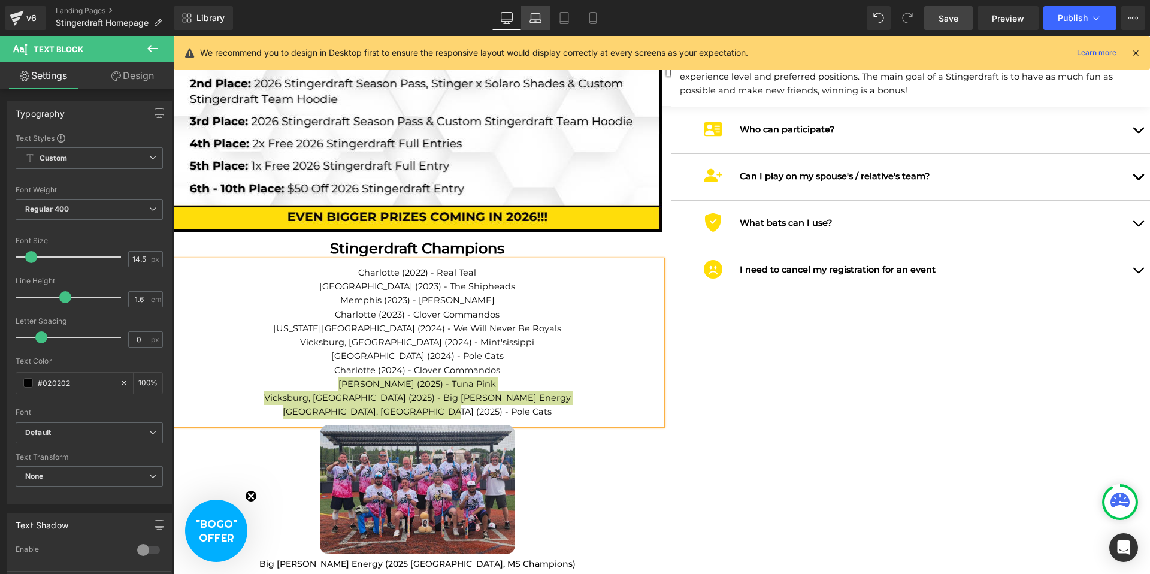
click at [540, 17] on icon at bounding box center [535, 16] width 9 height 5
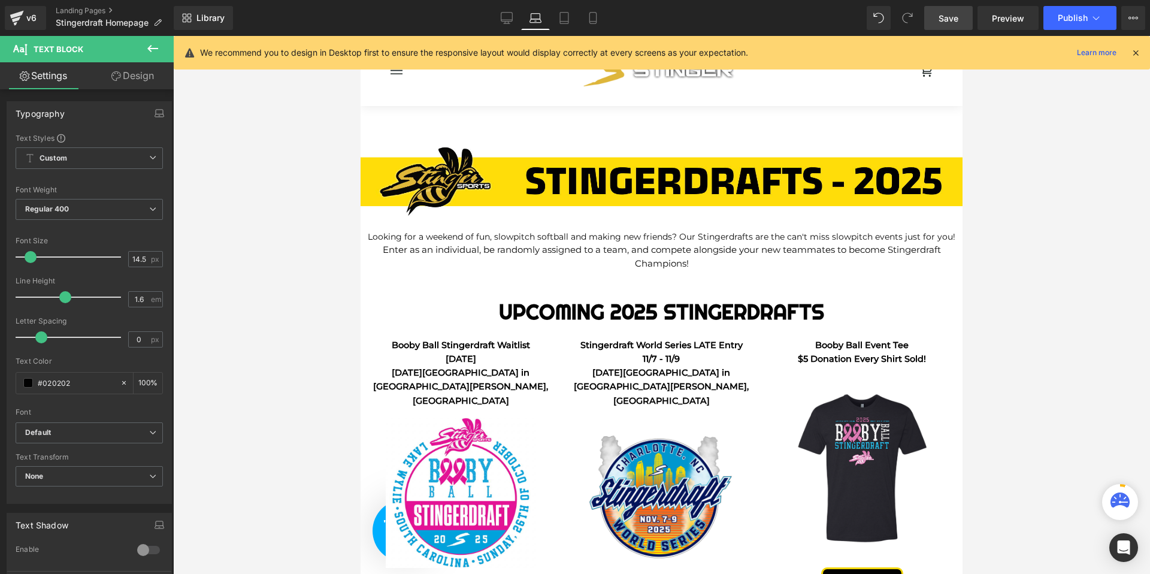
scroll to position [0, 0]
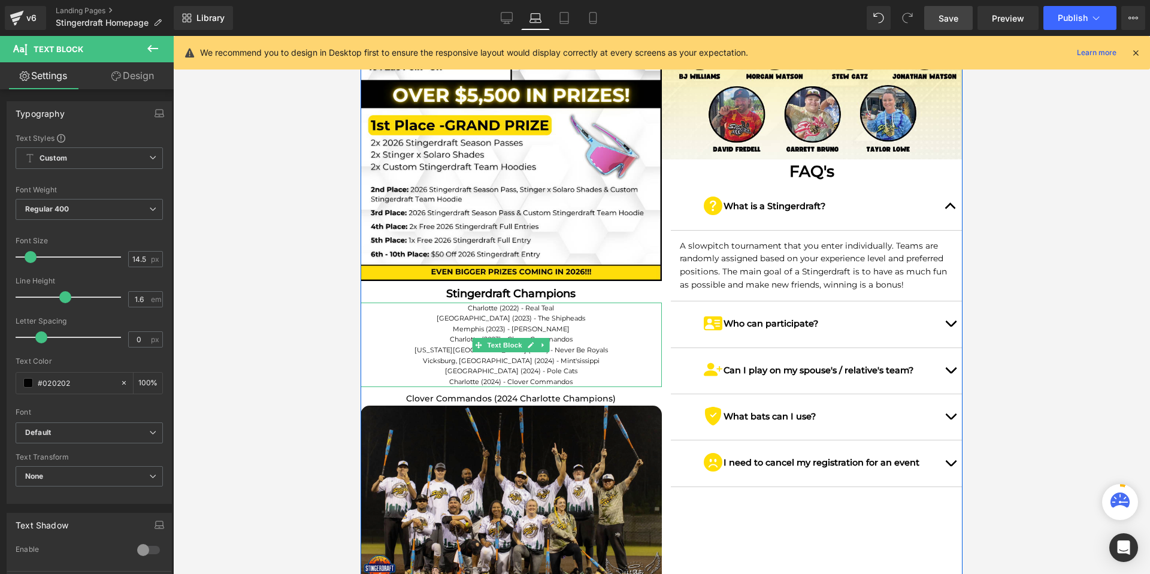
click at [572, 377] on p "Charlotte (2024) - Clover Commandos" at bounding box center [510, 382] width 301 height 11
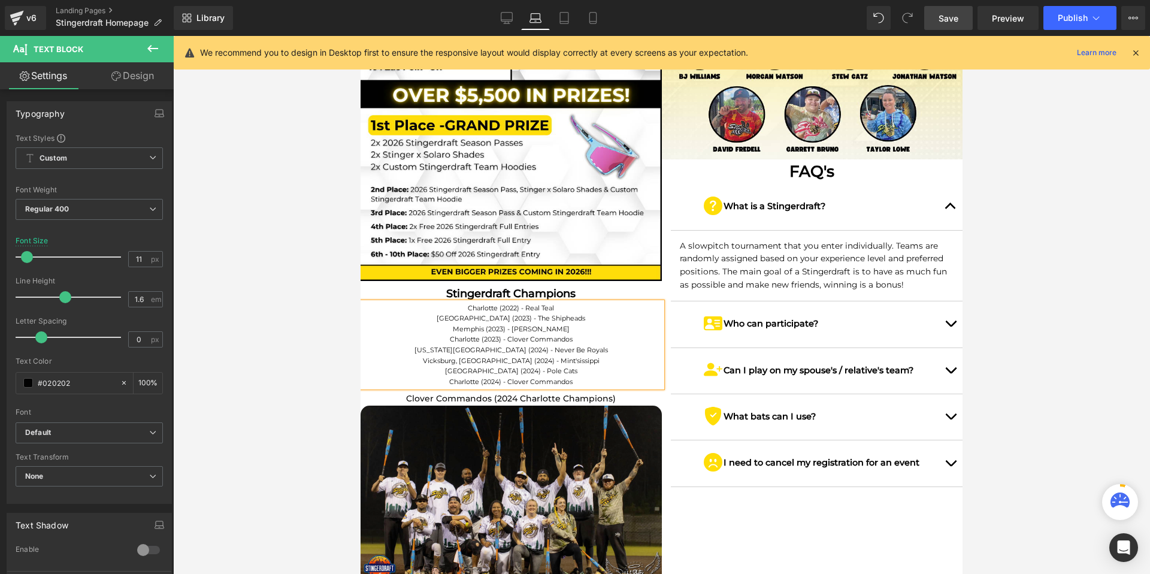
click at [579, 377] on p "Charlotte (2024) - Clover Commandos" at bounding box center [510, 382] width 301 height 11
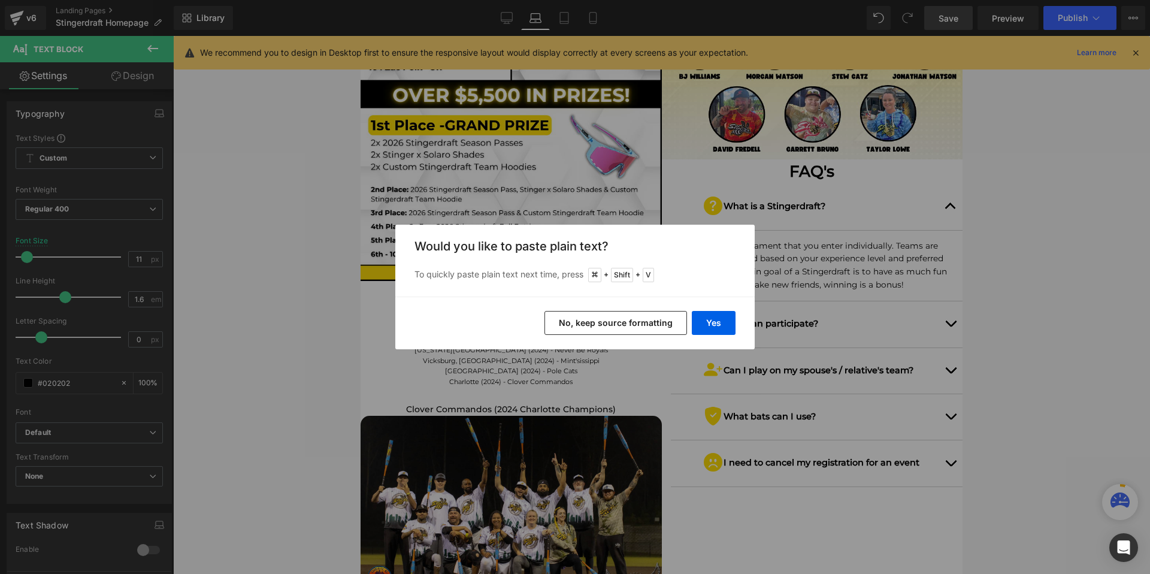
click at [672, 322] on button "No, keep source formatting" at bounding box center [615, 323] width 142 height 24
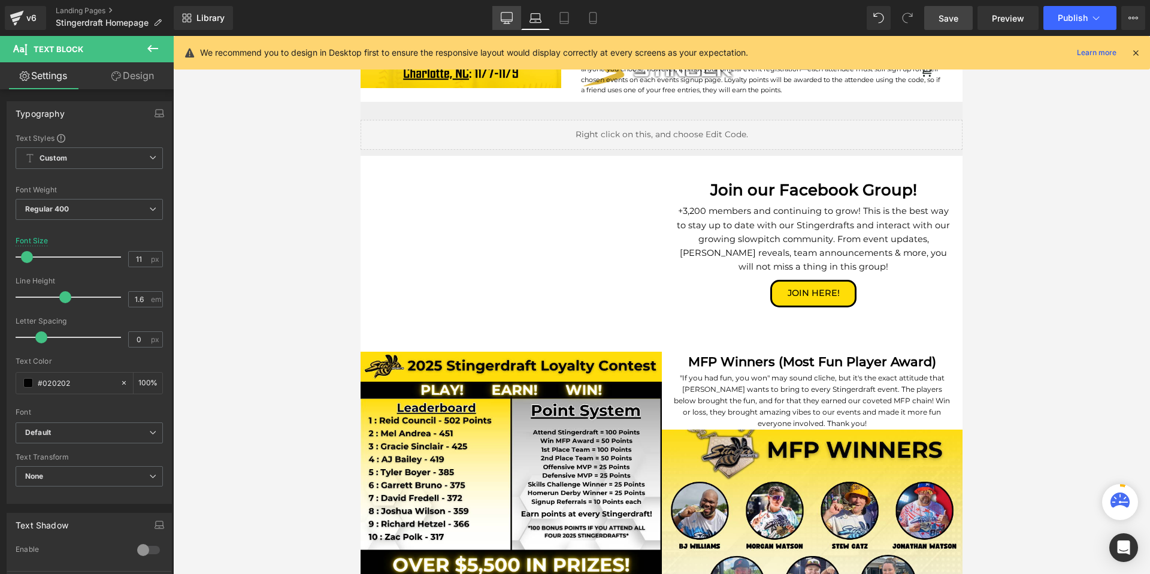
click at [507, 26] on link "Desktop" at bounding box center [506, 18] width 29 height 24
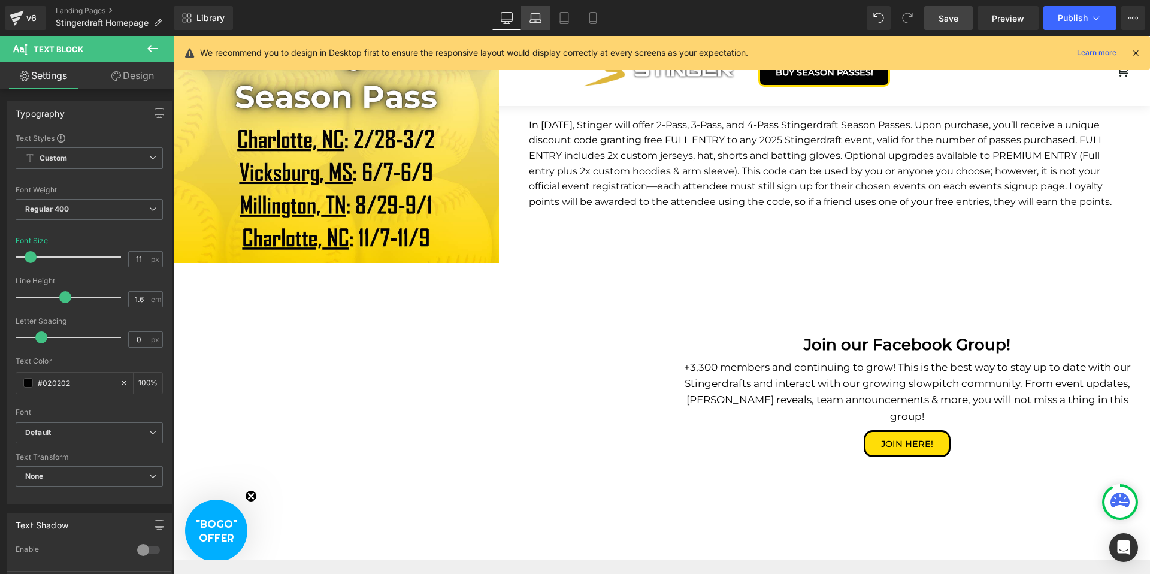
click at [536, 14] on icon at bounding box center [535, 16] width 9 height 5
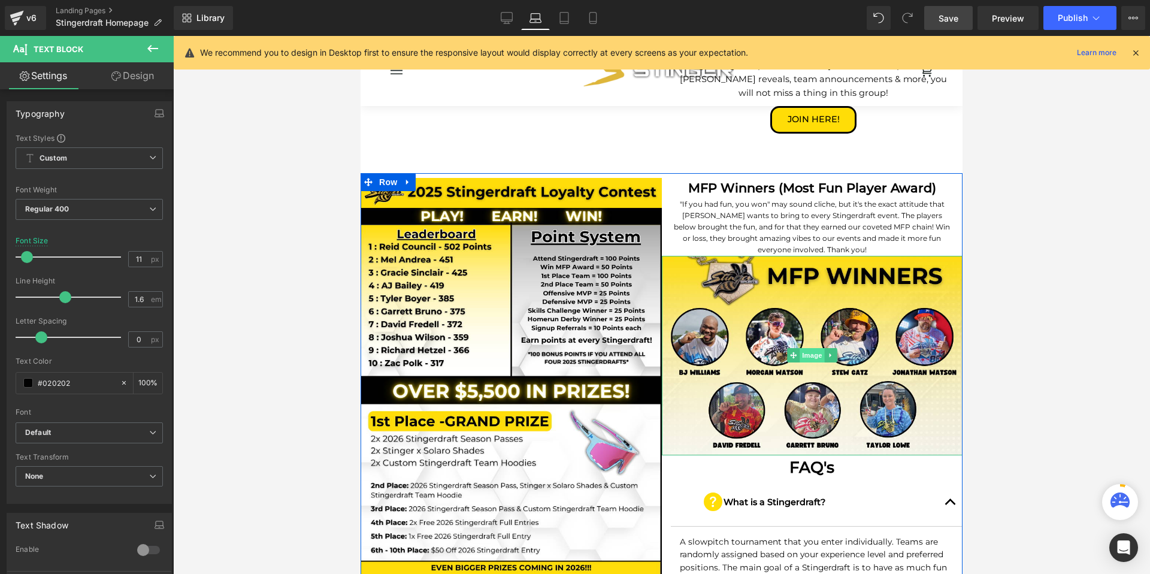
click at [808, 348] on span "Image" at bounding box center [811, 355] width 25 height 14
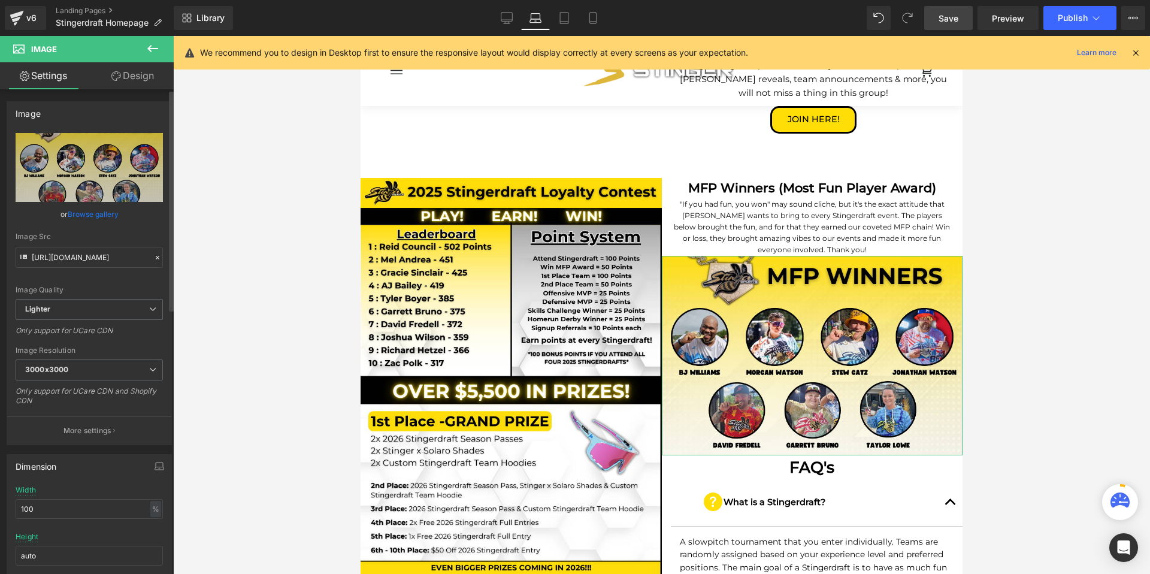
click at [95, 214] on link "Browse gallery" at bounding box center [93, 214] width 51 height 21
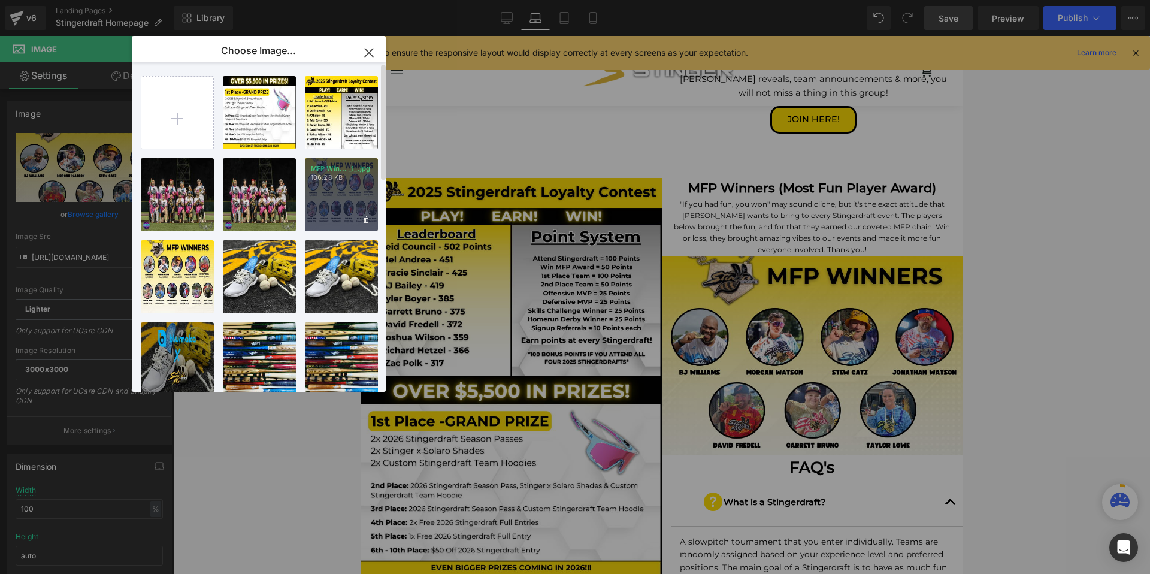
click at [325, 192] on div "MFP Win... _1_.jpg 106.28 KB" at bounding box center [341, 194] width 73 height 73
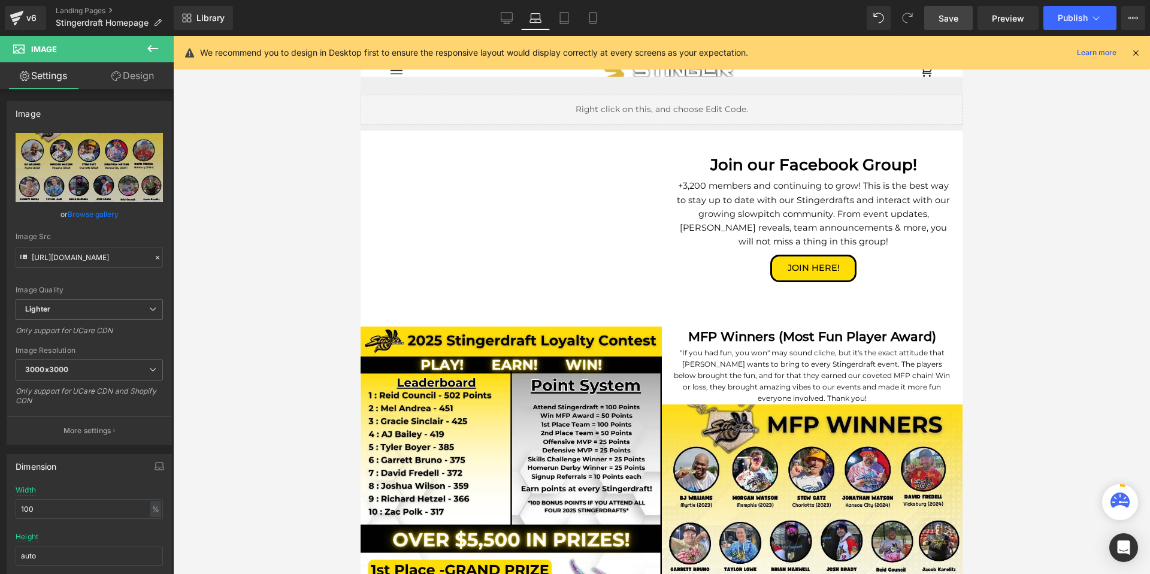
click at [699, 179] on p "+3,200 members and continuing to grow! This is the best way to stay up to date …" at bounding box center [813, 213] width 280 height 69
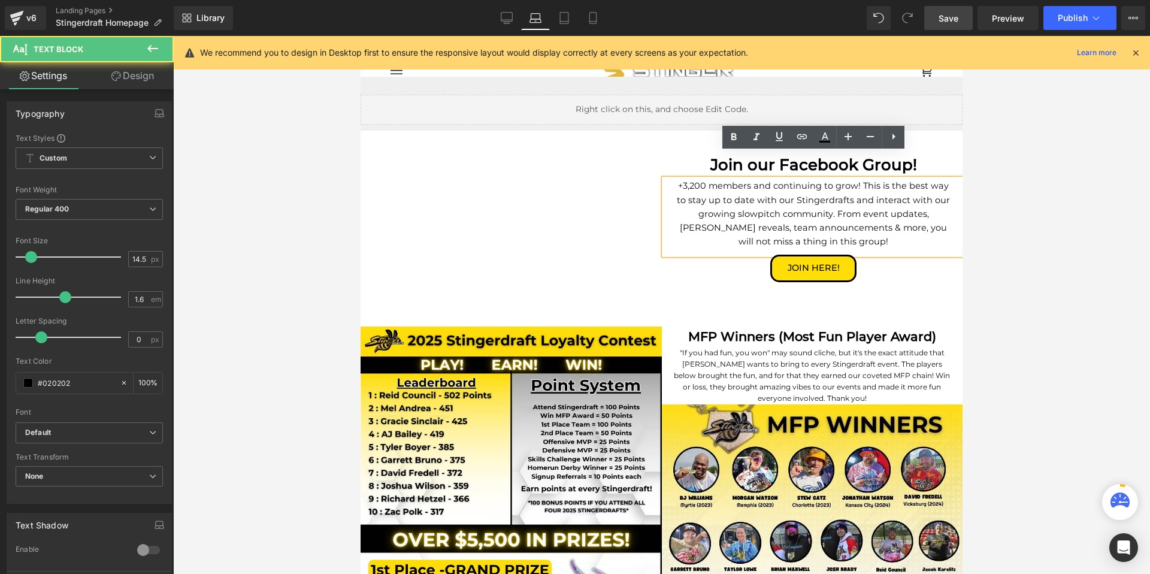
click at [689, 179] on p "+3,200 members and continuing to grow! This is the best way to stay up to date …" at bounding box center [813, 213] width 280 height 69
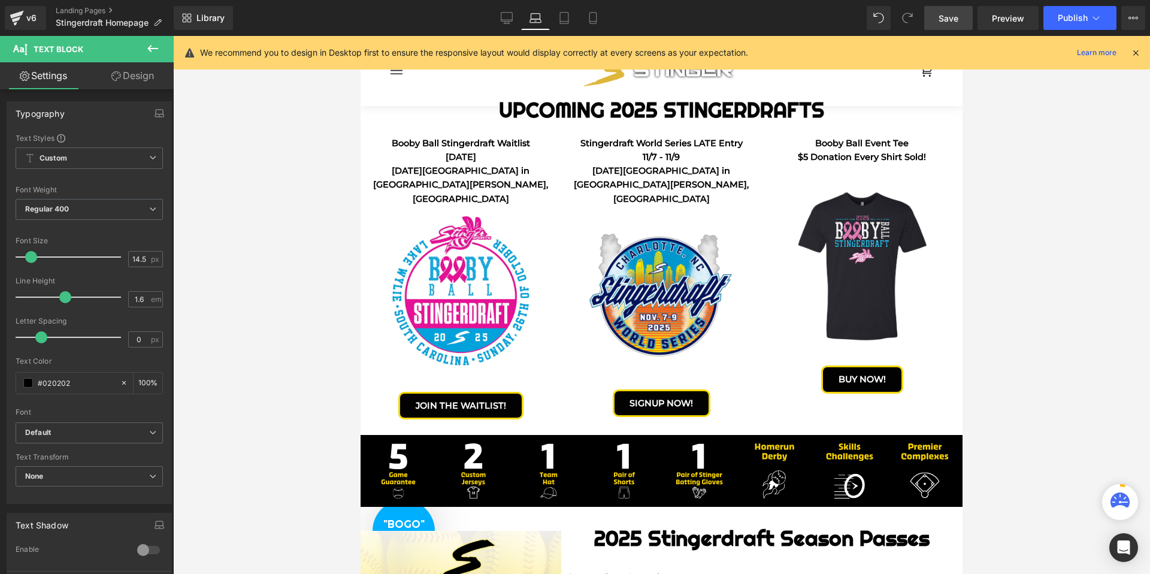
click at [947, 24] on link "Save" at bounding box center [948, 18] width 48 height 24
click at [555, 21] on link "Tablet" at bounding box center [564, 18] width 29 height 24
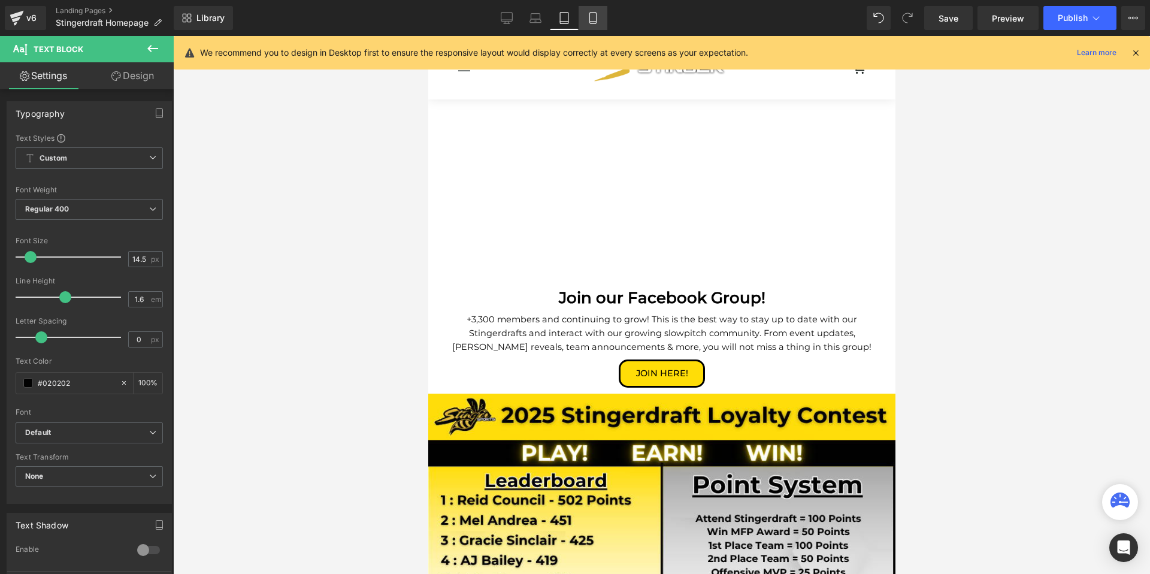
click at [590, 17] on icon at bounding box center [592, 18] width 7 height 11
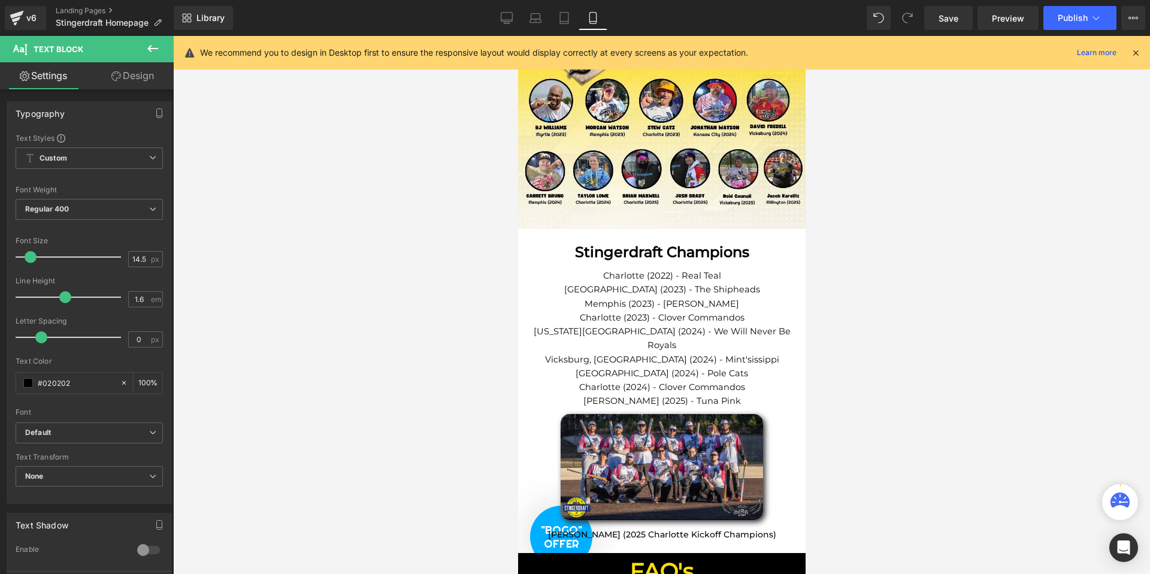
scroll to position [2601, 0]
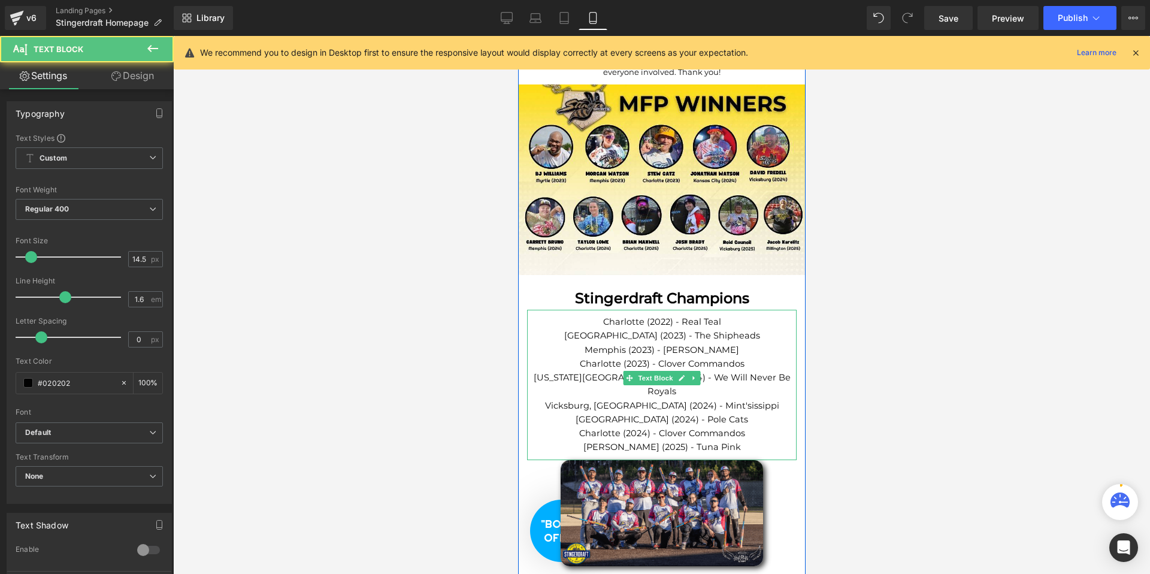
click at [747, 440] on p "[PERSON_NAME] (2025) - Tuna Pink" at bounding box center [660, 447] width 269 height 14
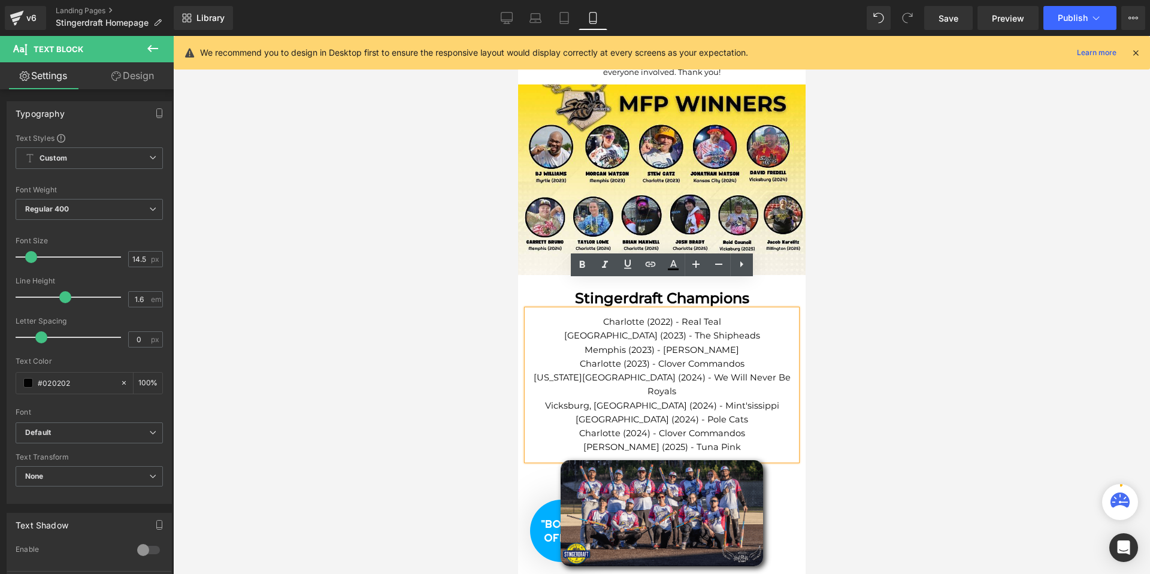
drag, startPoint x: 744, startPoint y: 404, endPoint x: 592, endPoint y: 402, distance: 152.7
click at [592, 440] on p "[PERSON_NAME] (2025) - Tuna Pink" at bounding box center [660, 447] width 269 height 14
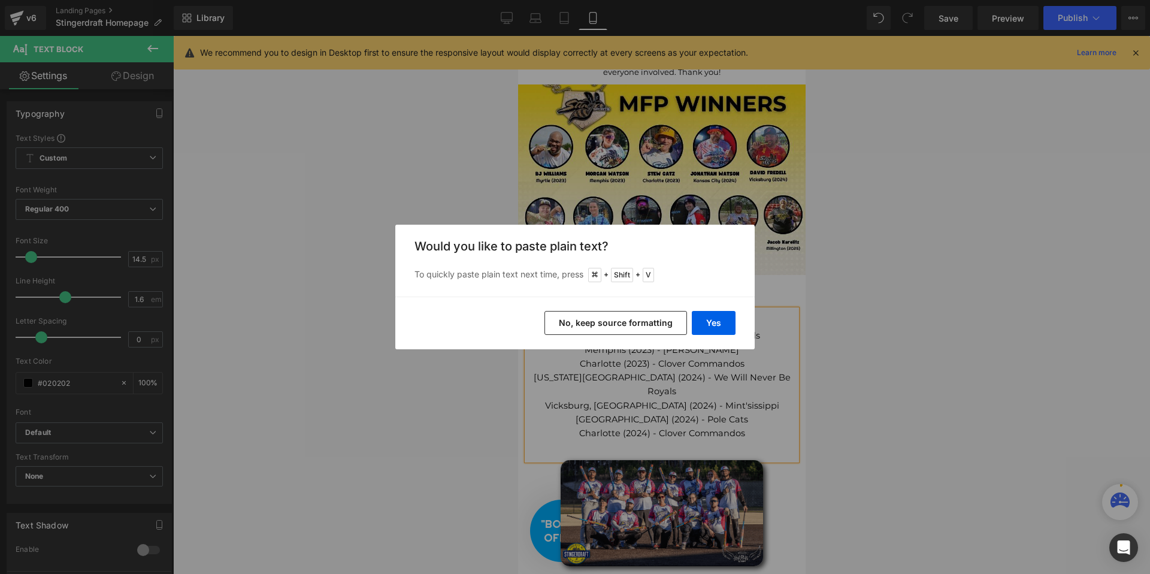
click at [594, 319] on button "No, keep source formatting" at bounding box center [615, 323] width 142 height 24
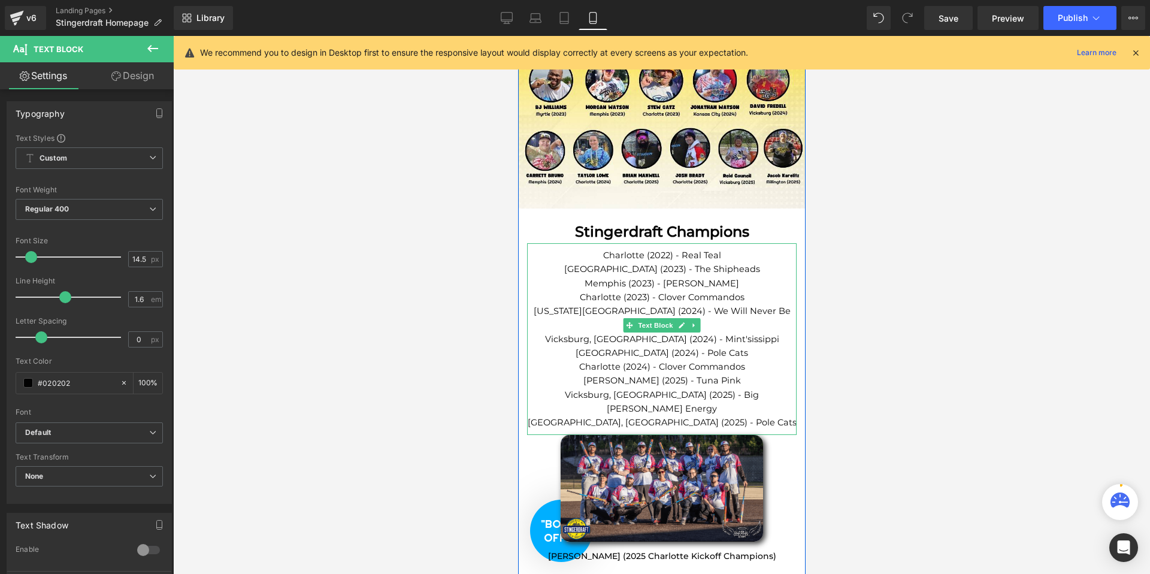
scroll to position [2806, 0]
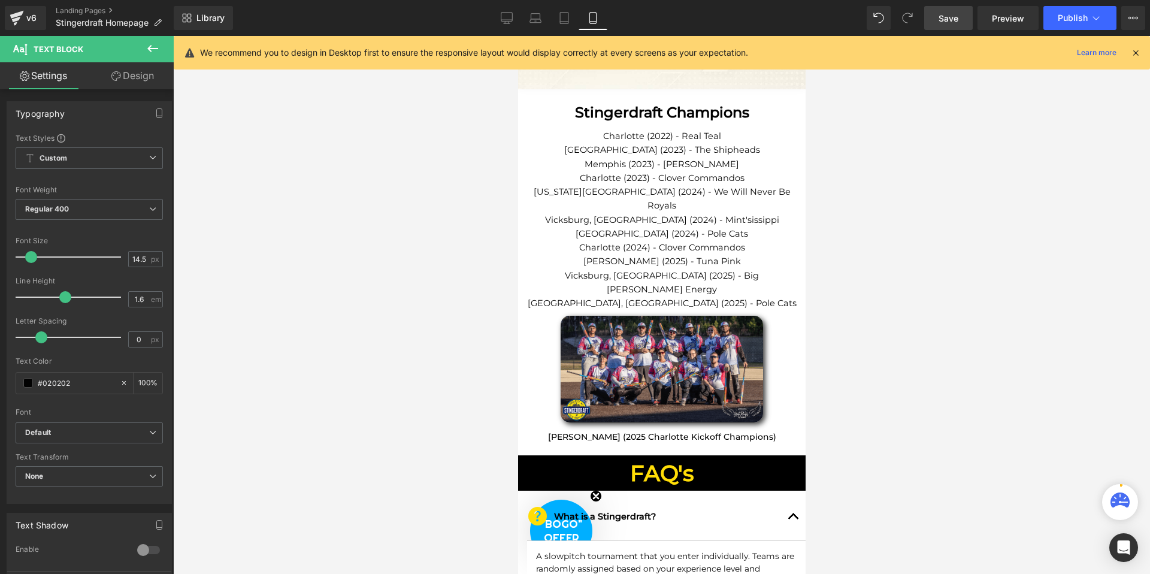
click at [945, 19] on span "Save" at bounding box center [948, 18] width 20 height 13
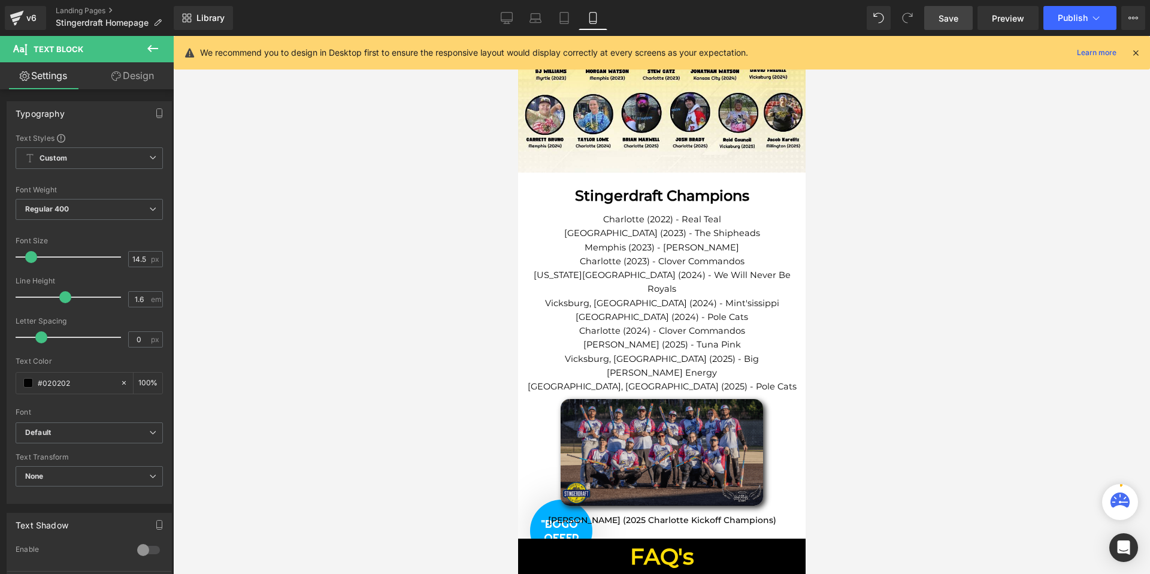
scroll to position [2658, 0]
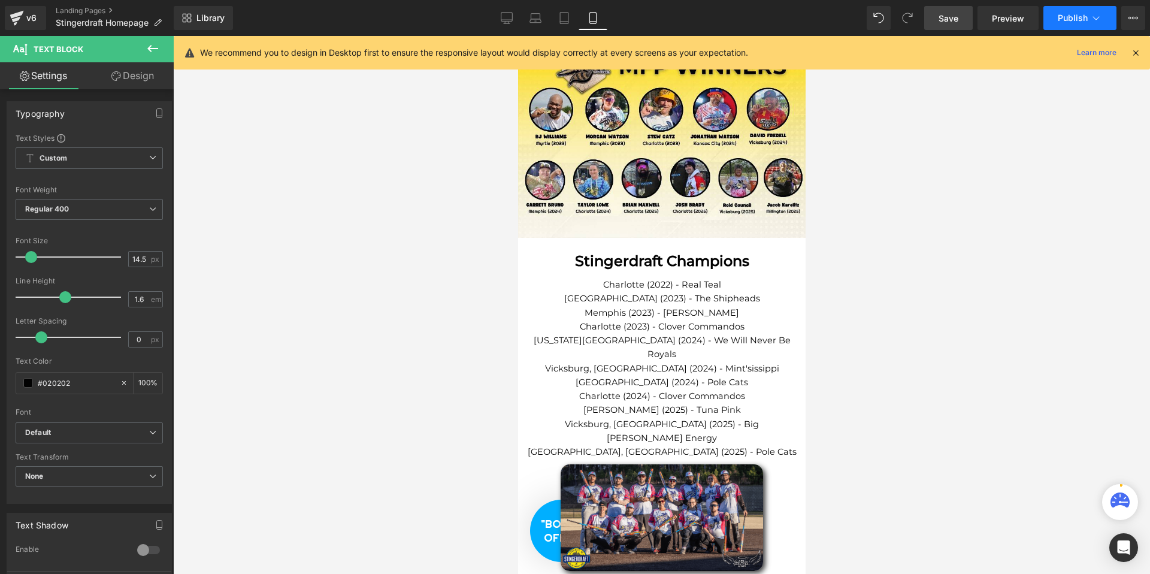
click at [1068, 22] on span "Publish" at bounding box center [1072, 18] width 30 height 10
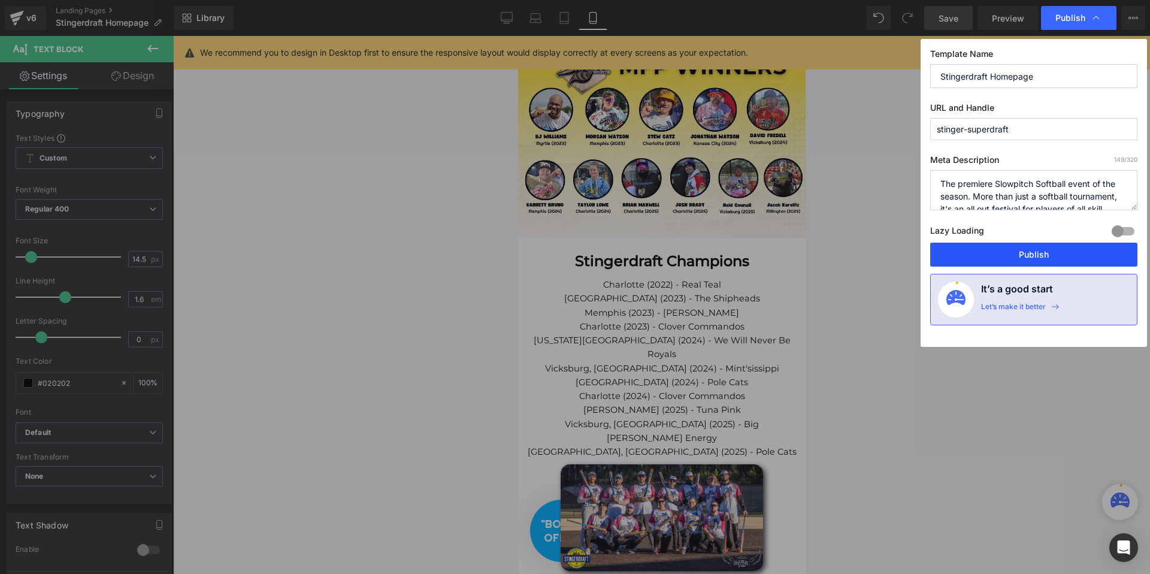
click at [1000, 254] on button "Publish" at bounding box center [1033, 254] width 207 height 24
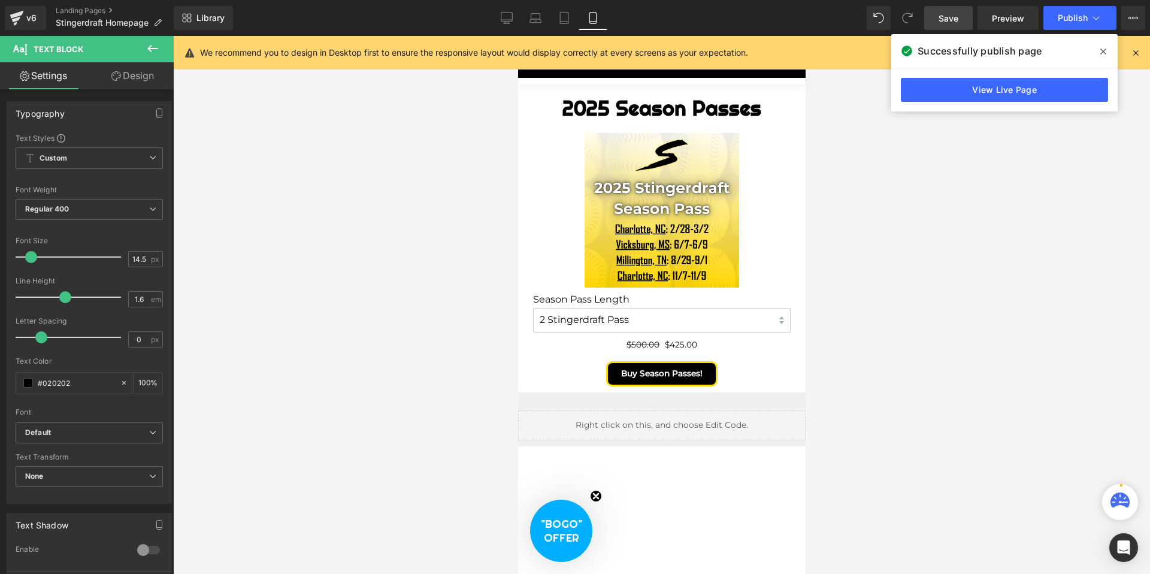
scroll to position [1712, 0]
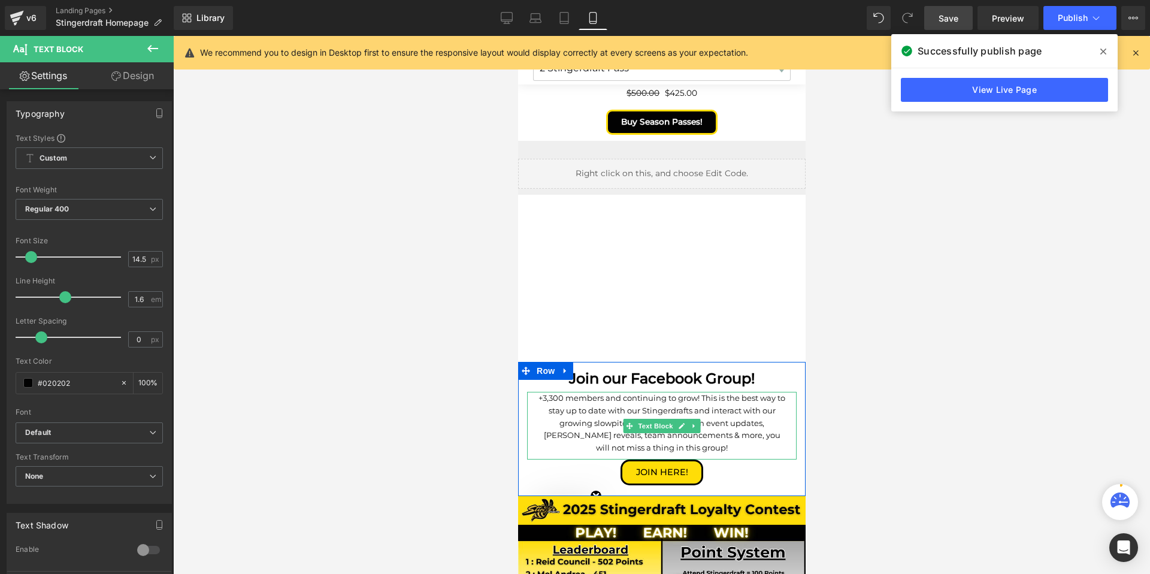
click at [550, 392] on p "+3,300 members and continuing to grow! This is the best way to stay up to date …" at bounding box center [660, 423] width 251 height 62
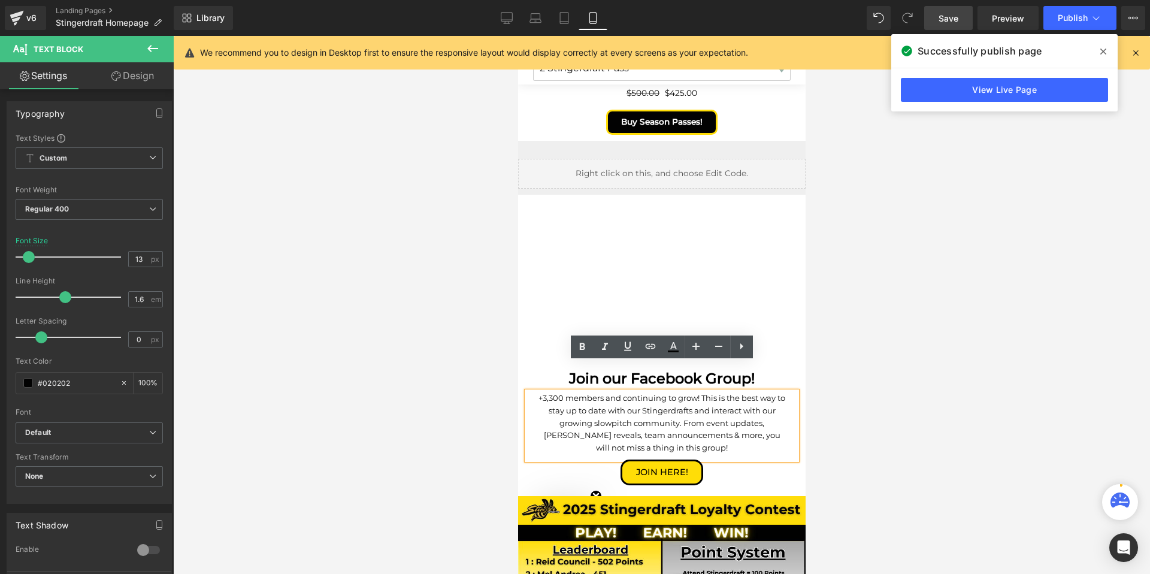
click at [551, 392] on p "+3,300 members and continuing to grow! This is the best way to stay up to date …" at bounding box center [660, 423] width 251 height 62
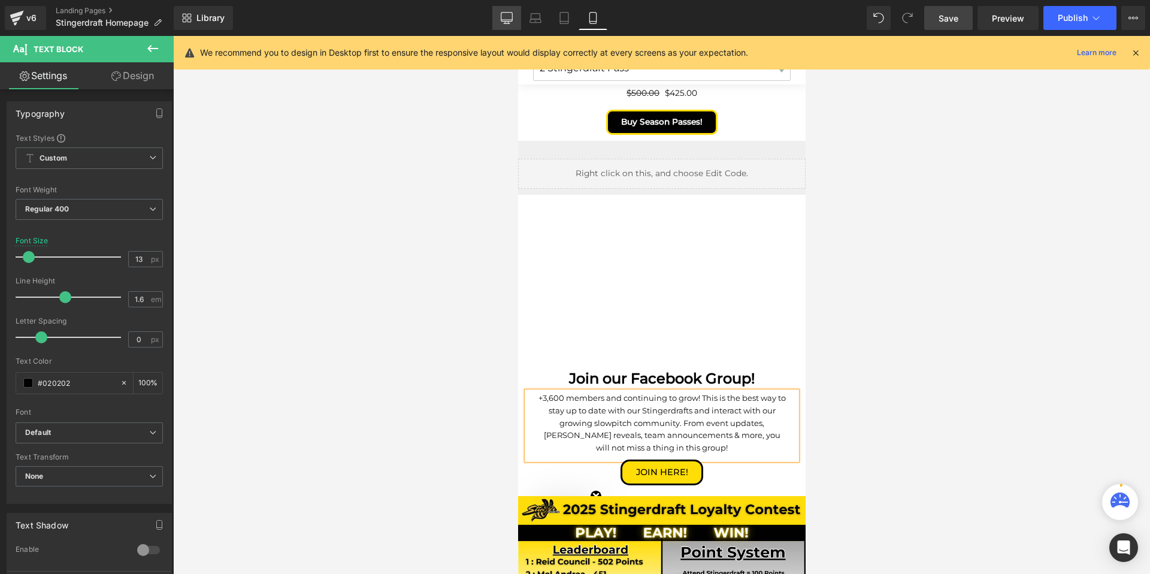
click at [509, 22] on icon at bounding box center [507, 18] width 12 height 12
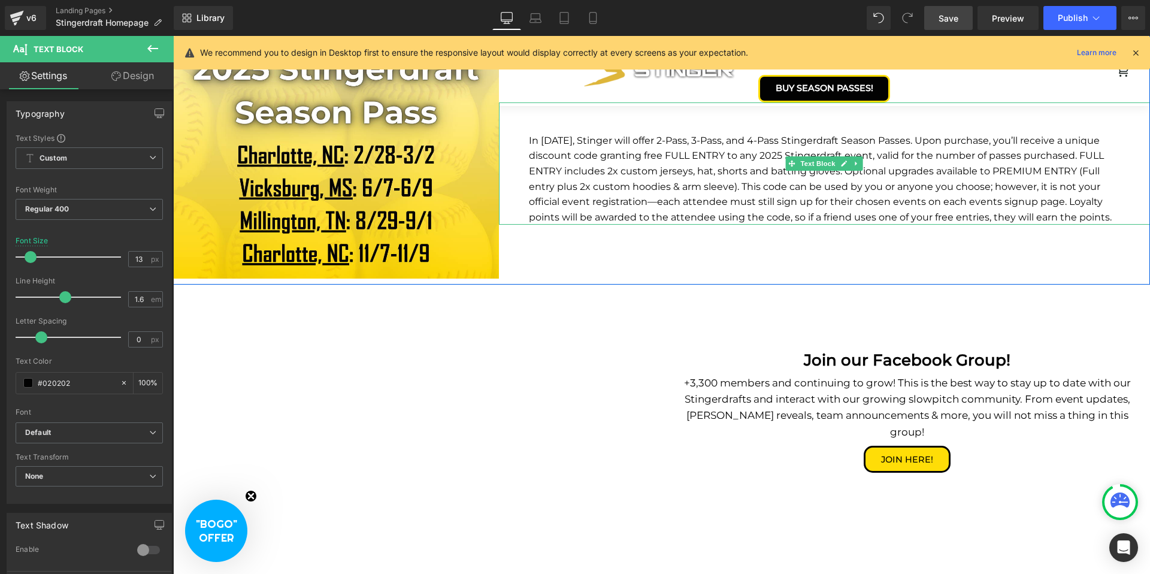
scroll to position [988, 0]
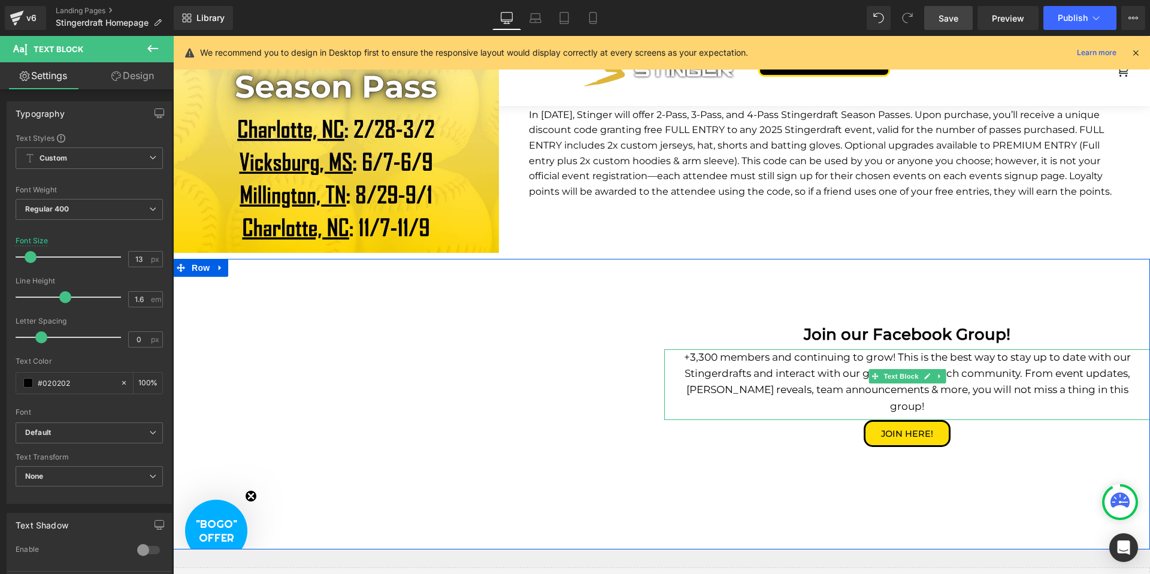
click at [700, 349] on p "+3,300 members and continuing to grow! This is the best way to stay up to date …" at bounding box center [907, 381] width 468 height 65
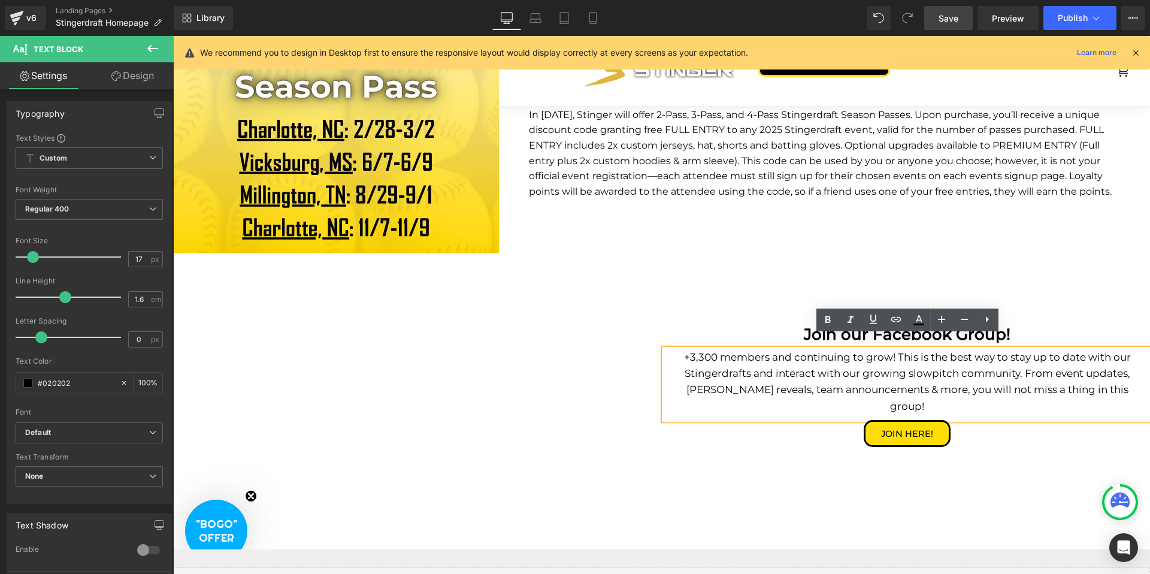
click at [701, 349] on p "+3,300 members and continuing to grow! This is the best way to stay up to date …" at bounding box center [907, 381] width 468 height 65
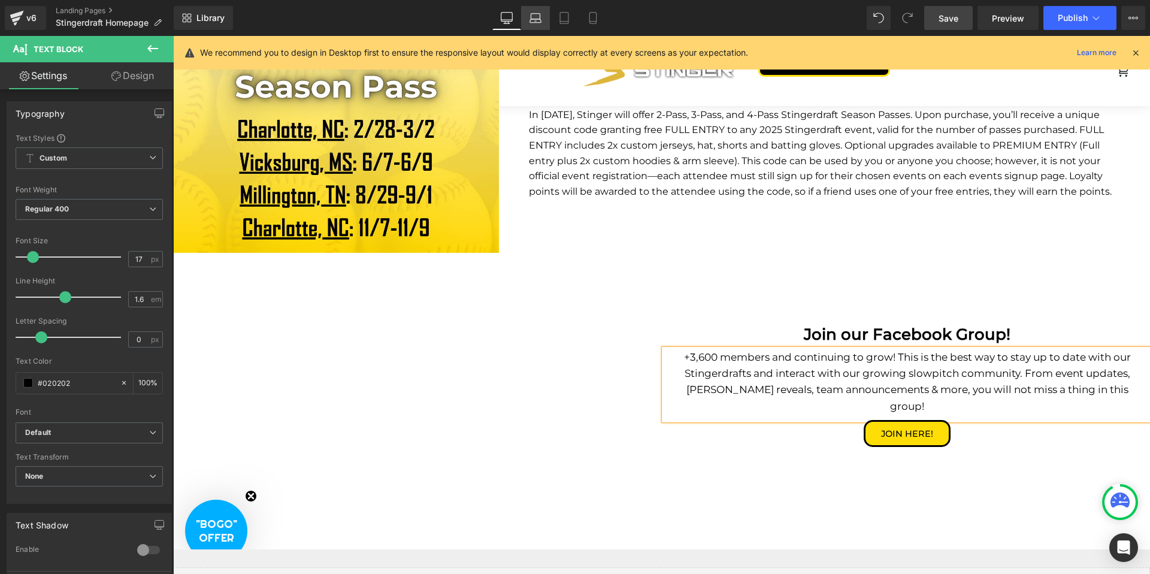
click at [527, 26] on link "Laptop" at bounding box center [535, 18] width 29 height 24
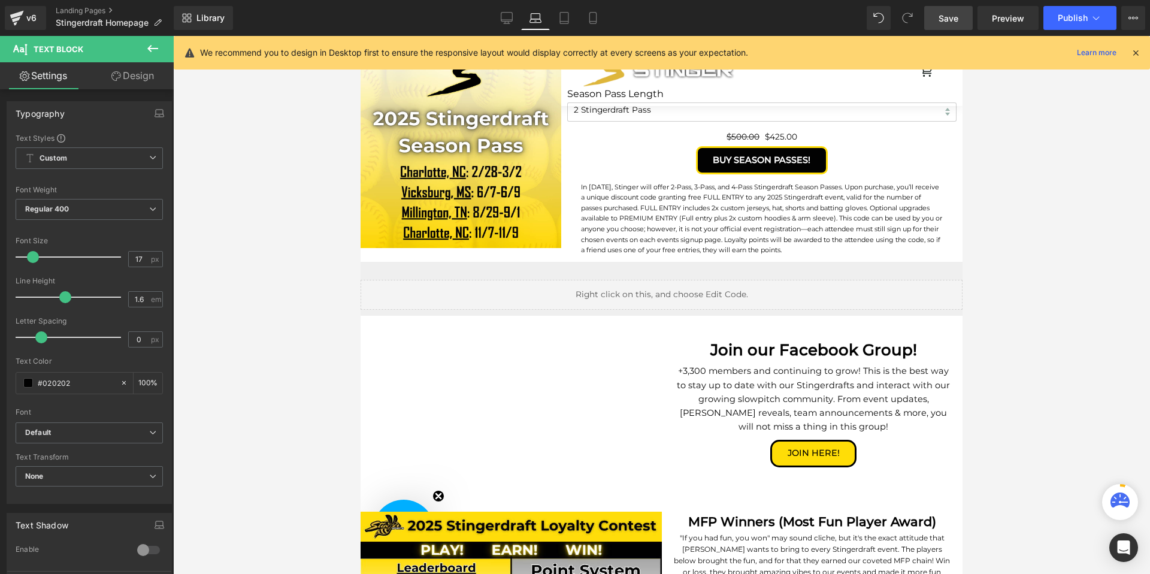
scroll to position [668, 0]
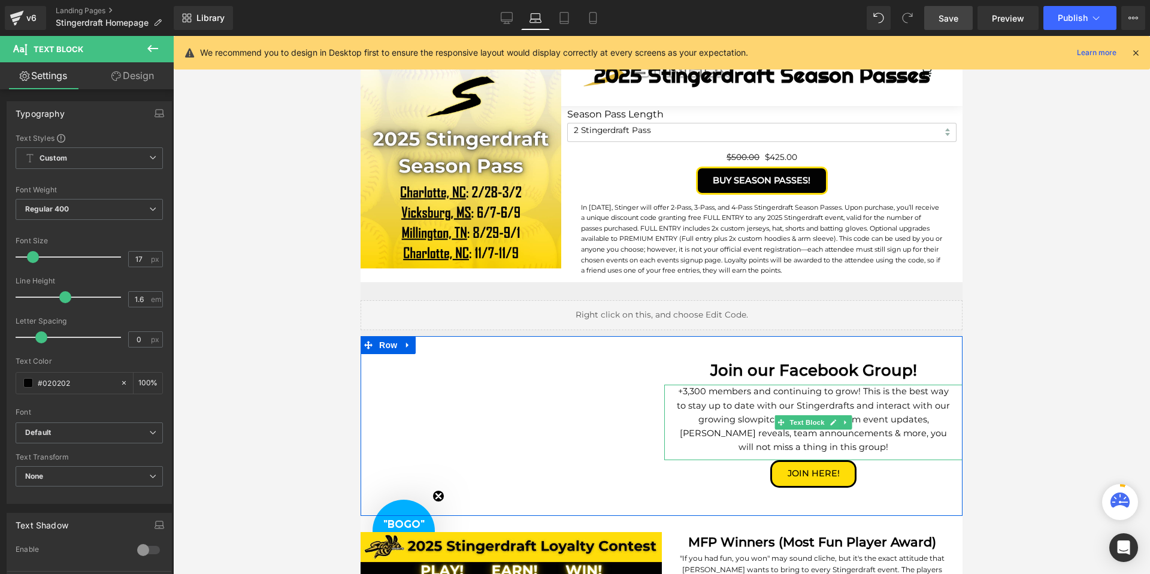
click at [691, 384] on p "+3,300 members and continuing to grow! This is the best way to stay up to date …" at bounding box center [813, 418] width 280 height 69
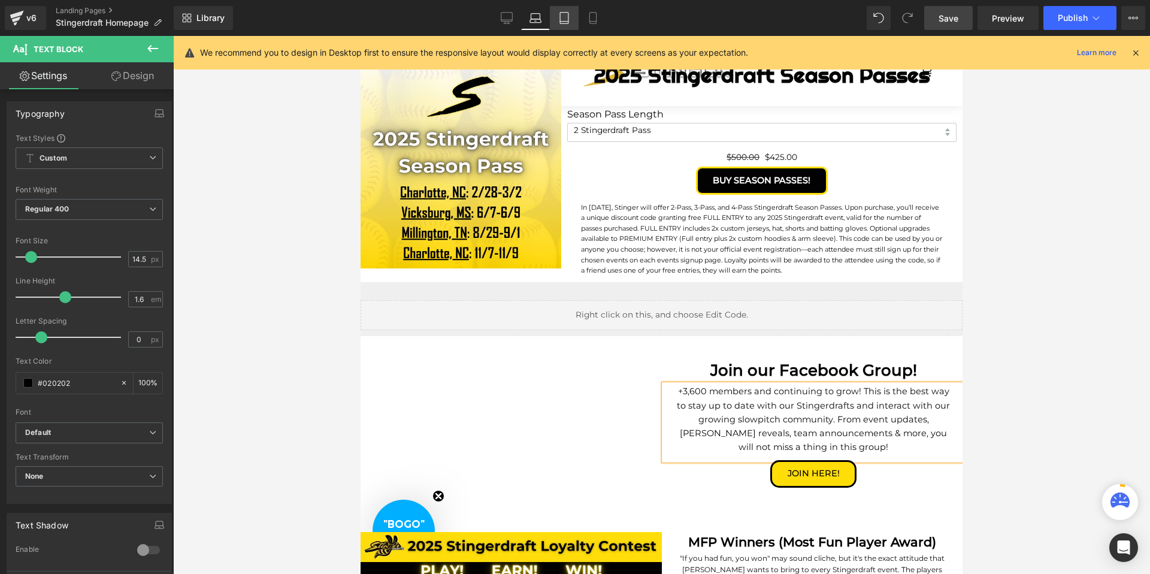
click at [567, 25] on link "Tablet" at bounding box center [564, 18] width 29 height 24
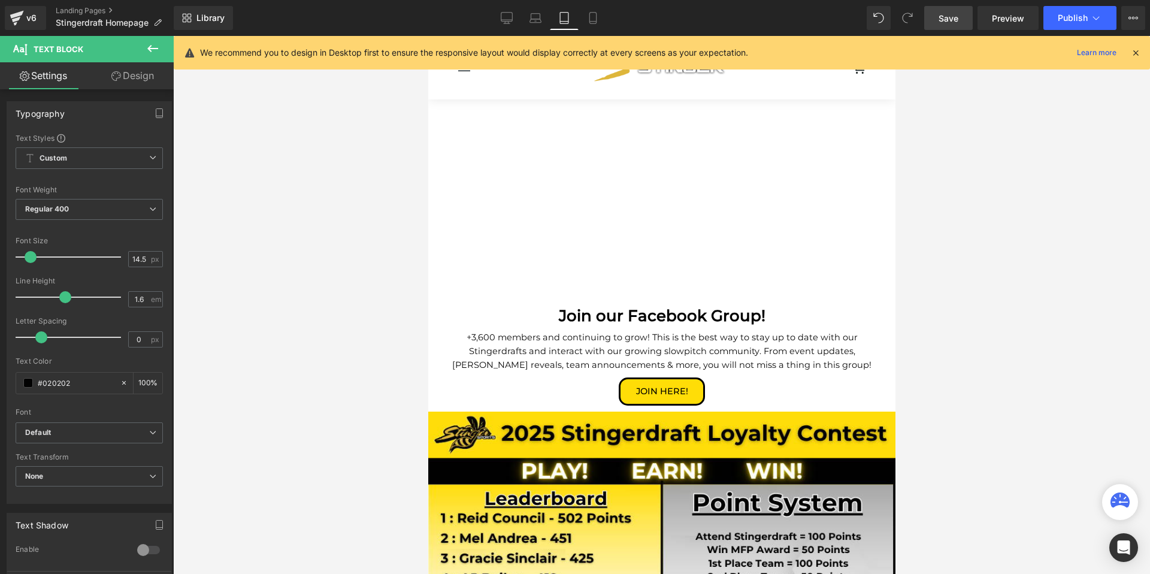
scroll to position [2682, 0]
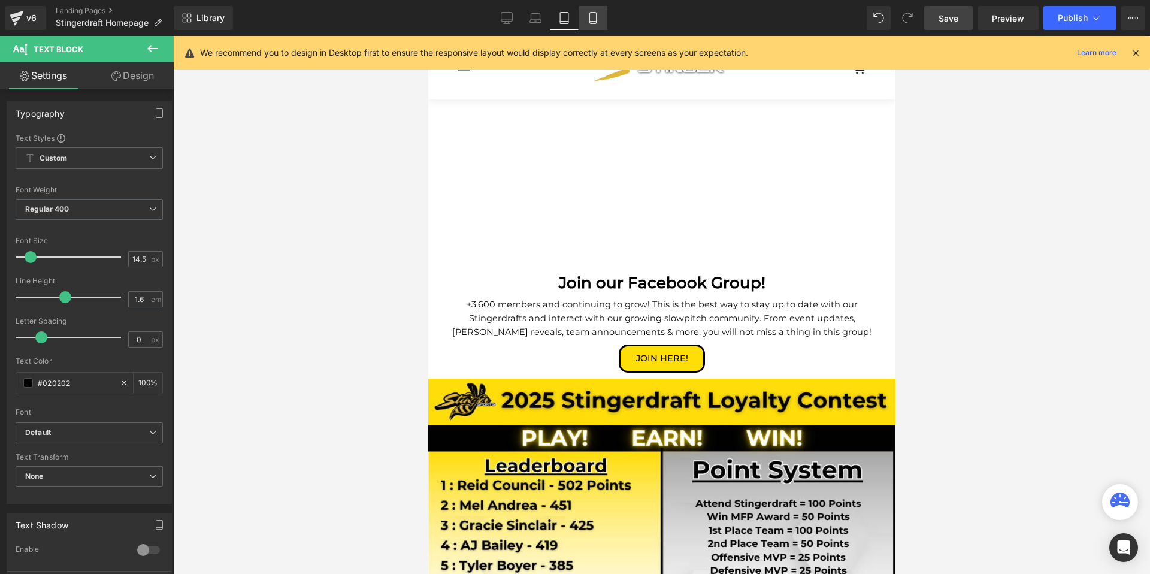
click at [593, 19] on icon at bounding box center [593, 18] width 12 height 12
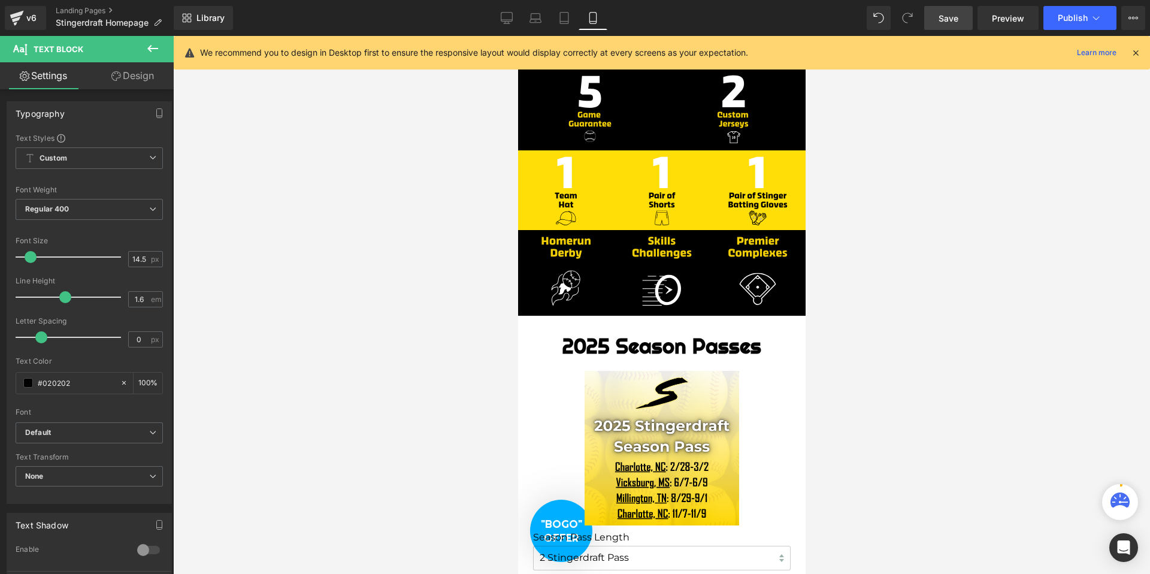
scroll to position [1060, 0]
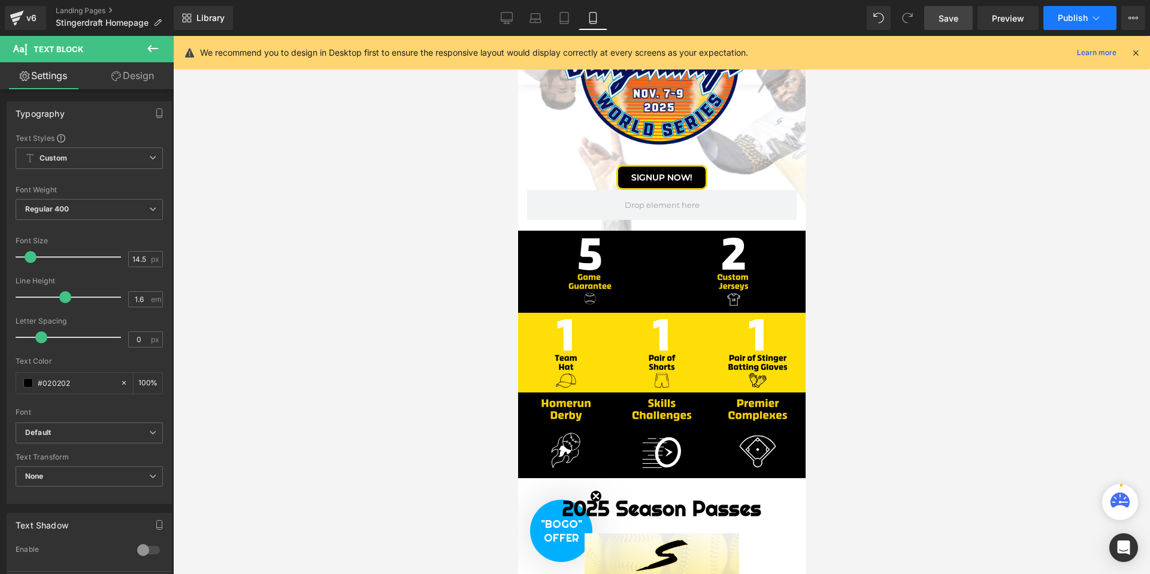
click at [1066, 23] on button "Publish" at bounding box center [1079, 18] width 73 height 24
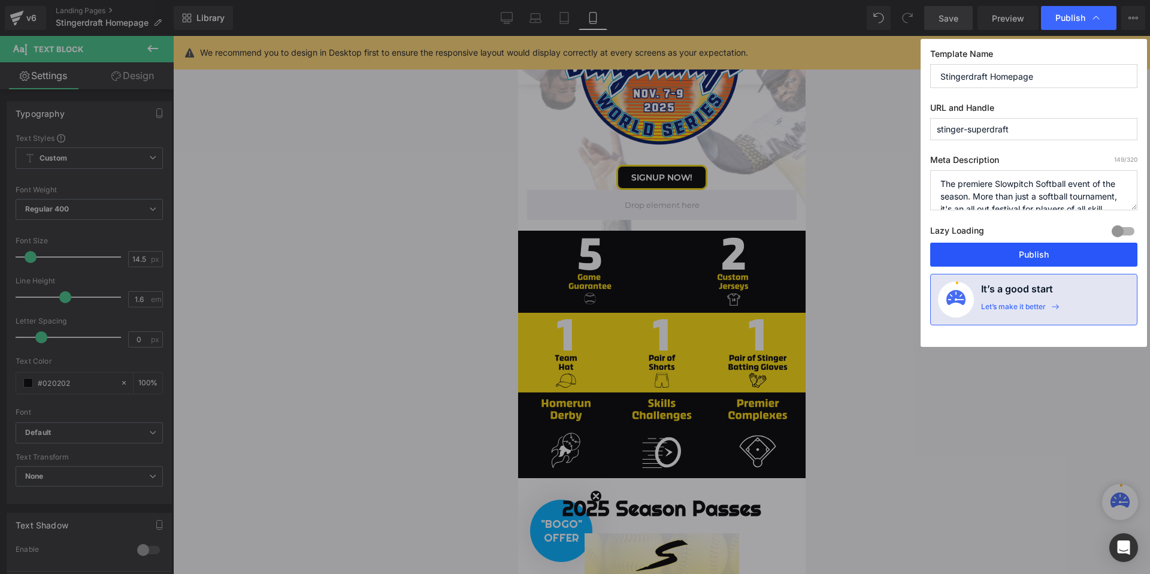
click at [988, 259] on button "Publish" at bounding box center [1033, 254] width 207 height 24
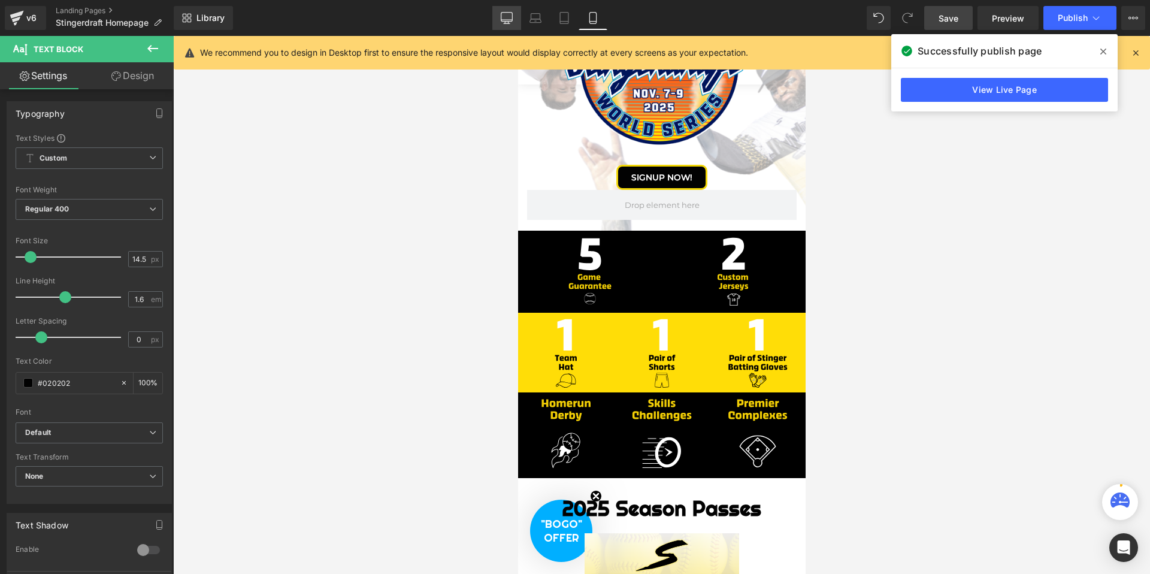
click at [511, 22] on icon at bounding box center [507, 18] width 12 height 12
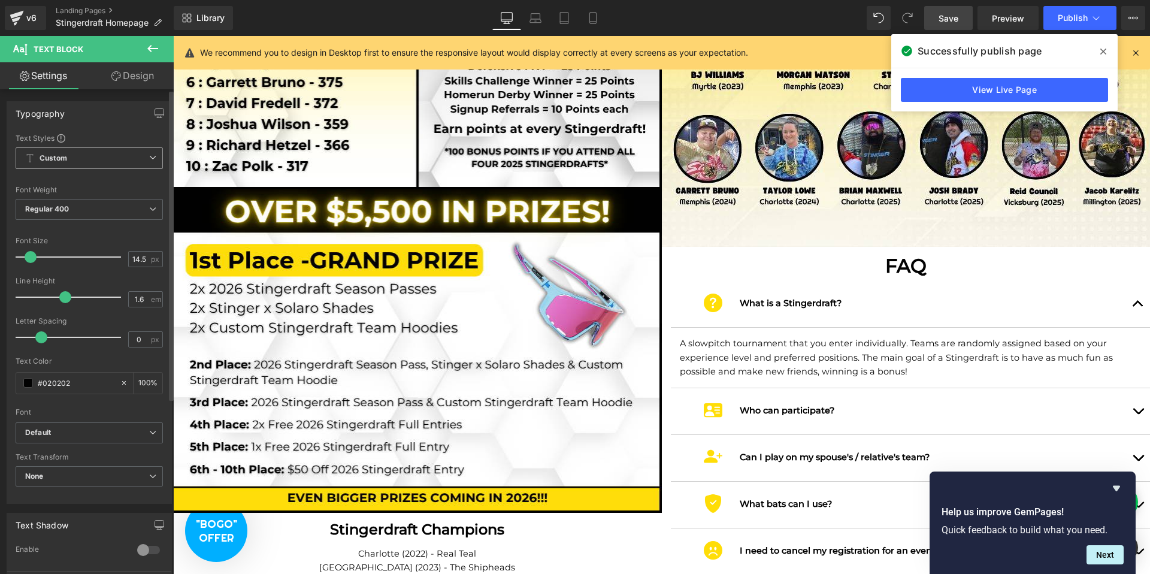
scroll to position [1745, 0]
